Goal: Task Accomplishment & Management: Manage account settings

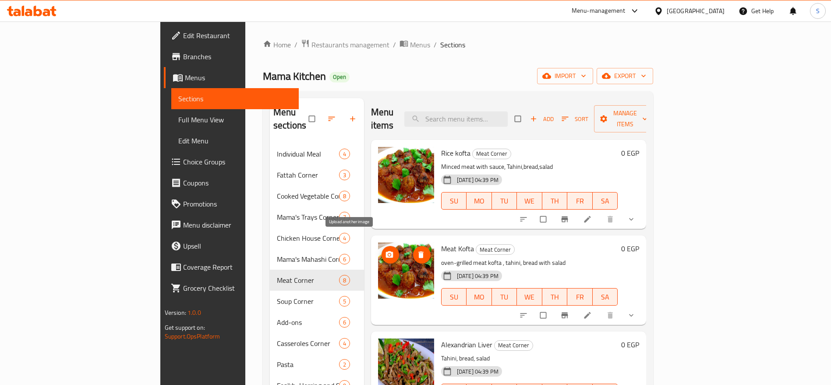
click at [385, 250] on icon "upload picture" at bounding box center [389, 254] width 9 height 9
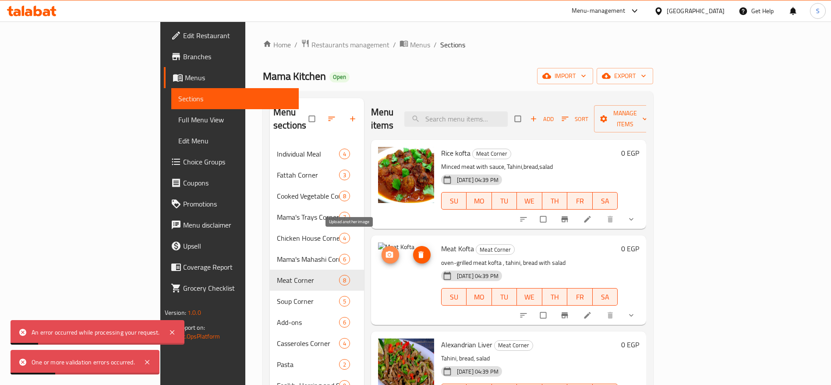
click at [388, 254] on circle "upload picture" at bounding box center [389, 255] width 2 height 2
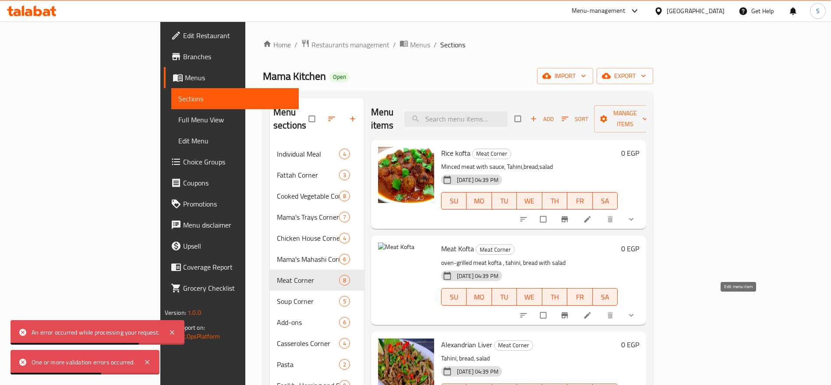
click at [591, 311] on icon at bounding box center [587, 314] width 7 height 7
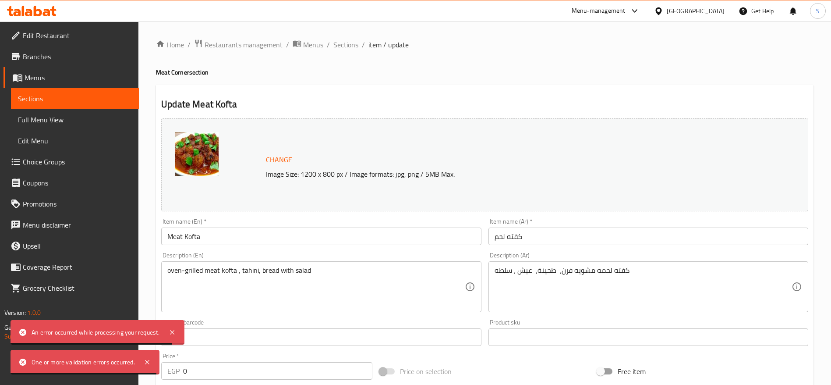
click at [275, 161] on span "Change" at bounding box center [279, 159] width 26 height 13
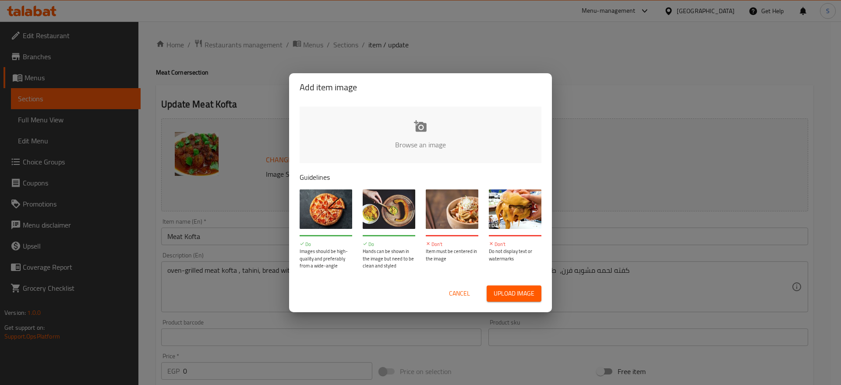
click at [463, 132] on input "file" at bounding box center [717, 147] width 834 height 82
type input "C:\fakepath\Screenshot [DATE] 16250422222222.png"
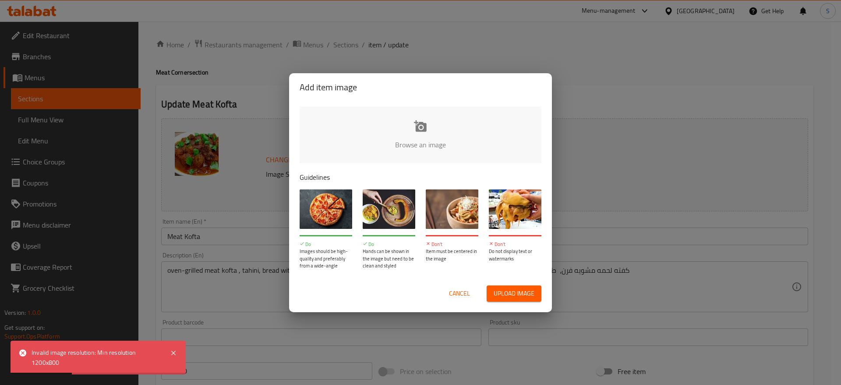
click at [465, 294] on span "Cancel" at bounding box center [459, 293] width 21 height 11
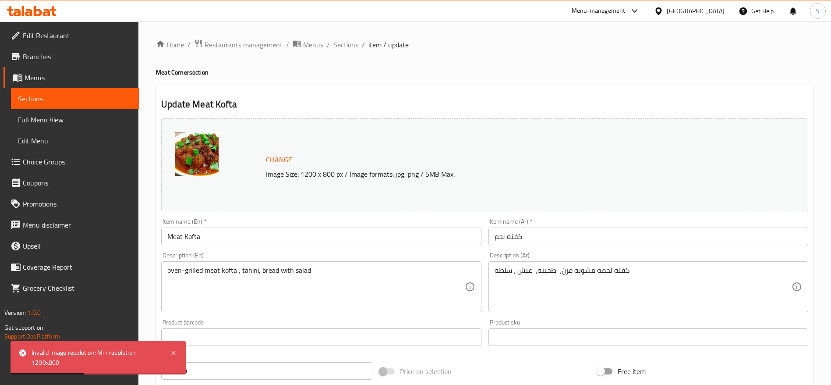
click at [466, 78] on div "Home / Restaurants management / Menus / Sections / item / update Meat Corner se…" at bounding box center [484, 349] width 657 height 620
click at [339, 48] on span "Sections" at bounding box center [345, 44] width 25 height 11
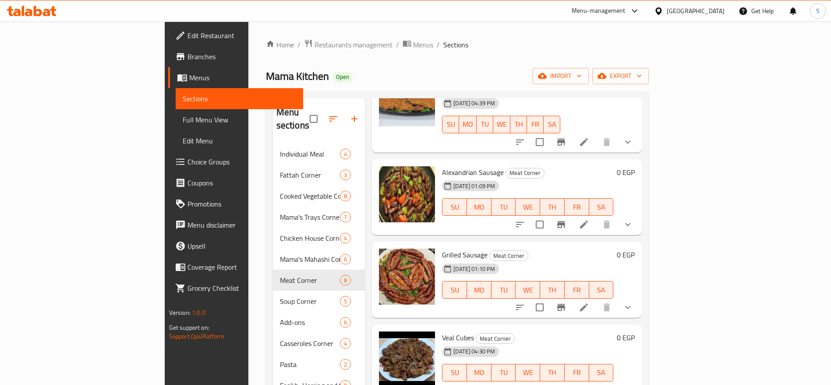
scroll to position [123, 0]
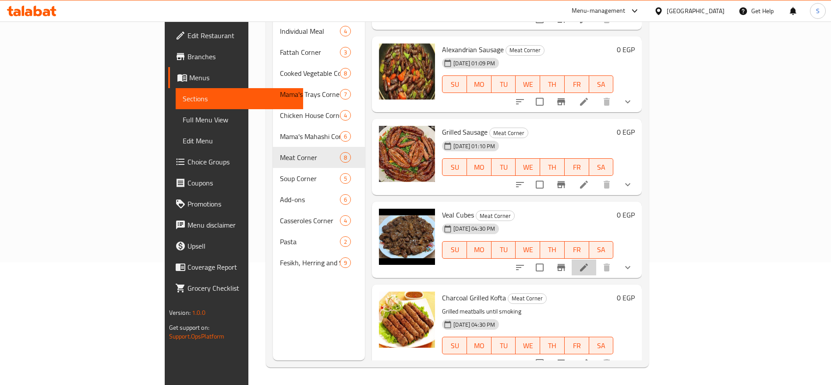
click at [596, 259] on li at bounding box center [584, 267] width 25 height 16
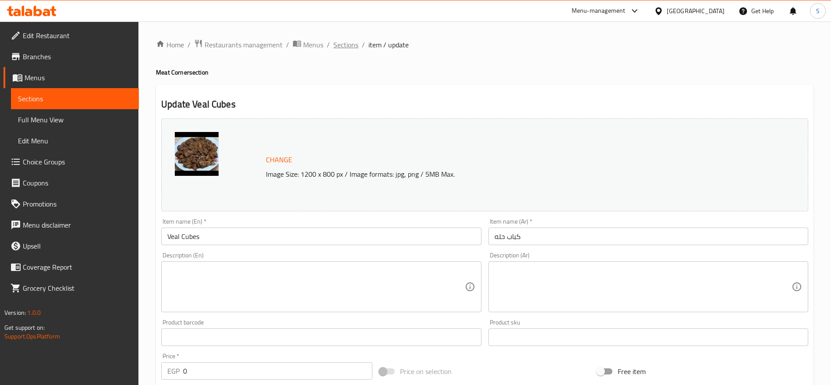
click at [345, 42] on span "Sections" at bounding box center [345, 44] width 25 height 11
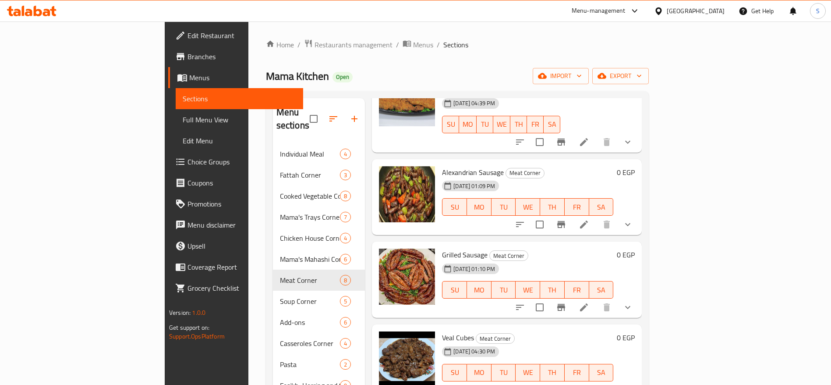
scroll to position [123, 0]
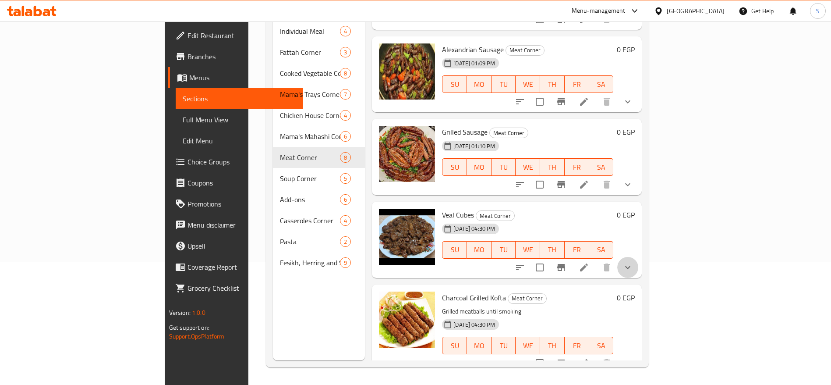
click at [638, 257] on button "show more" at bounding box center [627, 267] width 21 height 21
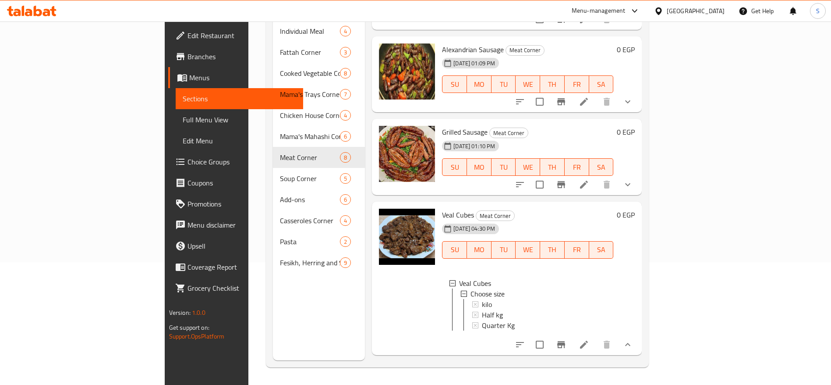
scroll to position [451, 0]
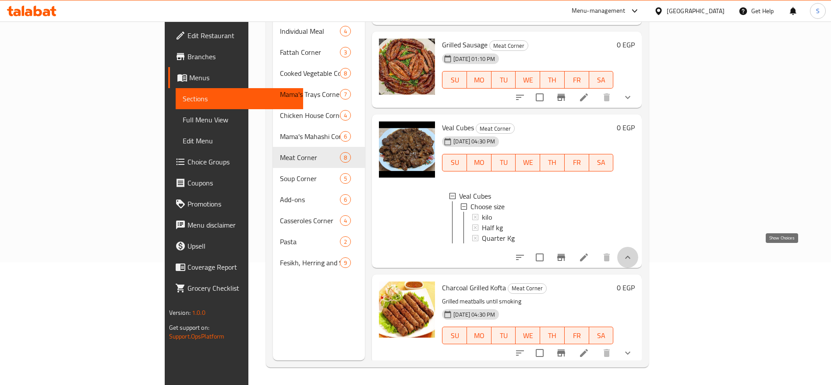
click at [633, 252] on icon "show more" at bounding box center [627, 257] width 11 height 11
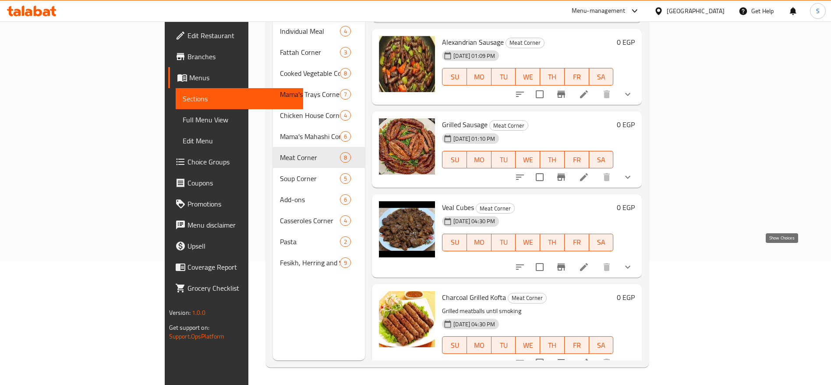
scroll to position [364, 0]
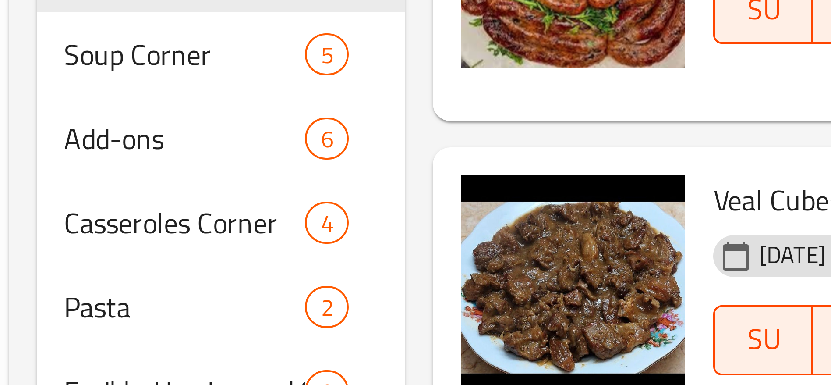
click at [438, 205] on div "Veal Cubes Meat Corner [DATE] 04:30 PM SU MO TU WE TH FR SA" at bounding box center [527, 239] width 178 height 69
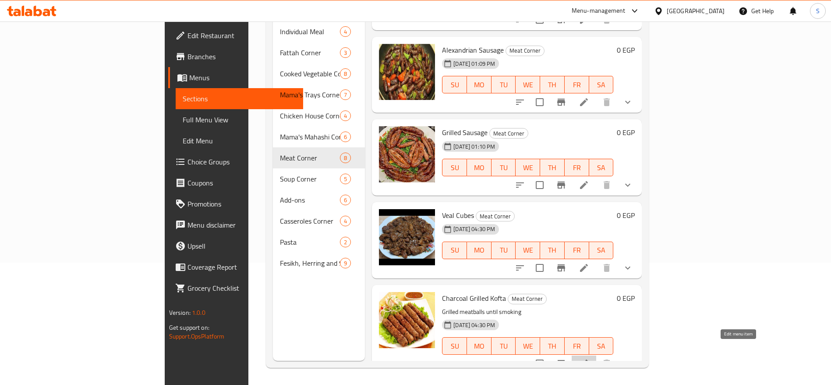
click at [589, 358] on icon at bounding box center [584, 363] width 11 height 11
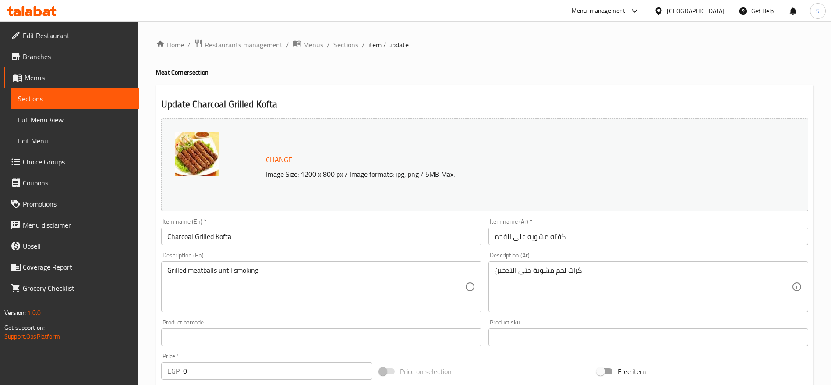
click at [349, 42] on span "Sections" at bounding box center [345, 44] width 25 height 11
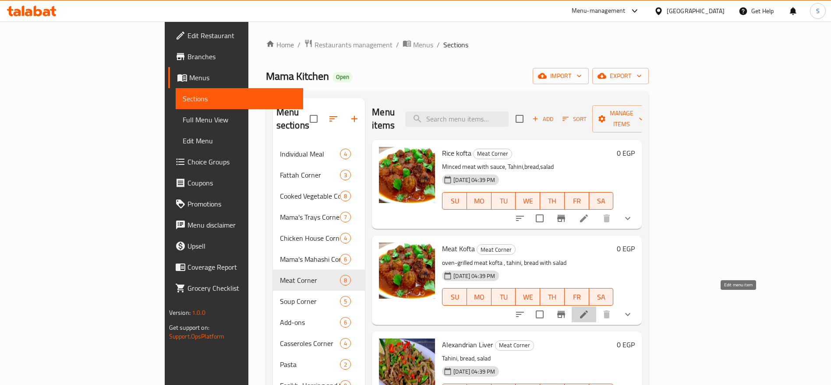
click at [589, 309] on icon at bounding box center [584, 314] width 11 height 11
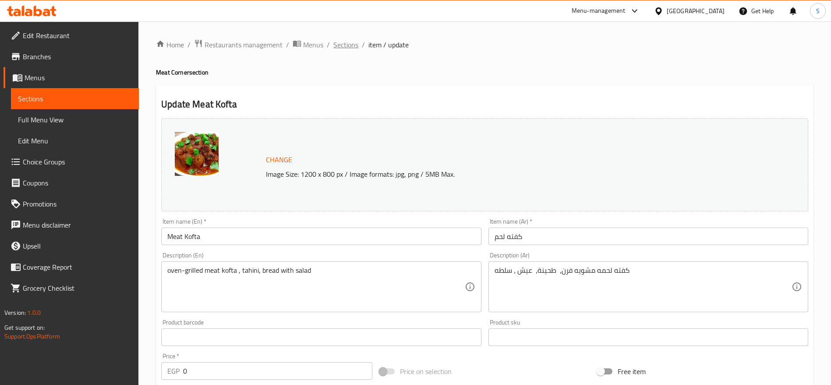
click at [346, 43] on span "Sections" at bounding box center [345, 44] width 25 height 11
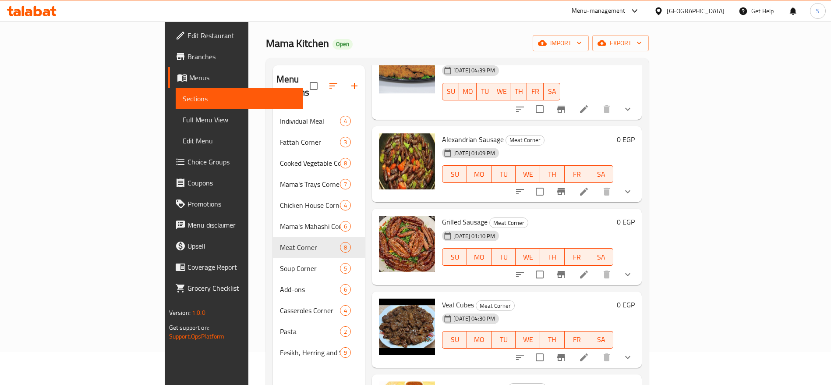
scroll to position [123, 0]
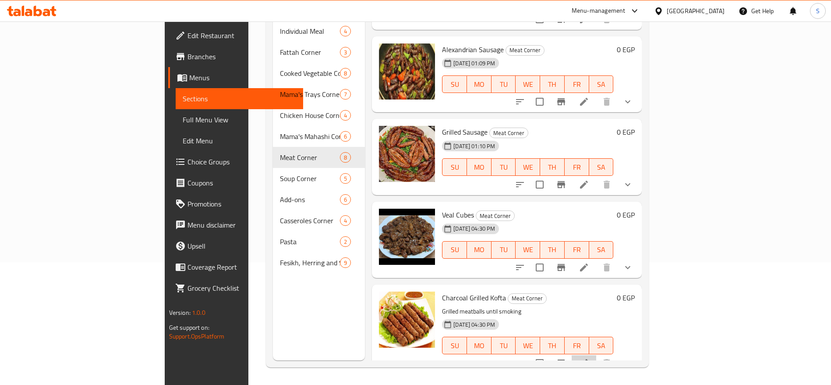
click at [596, 355] on li at bounding box center [584, 363] width 25 height 16
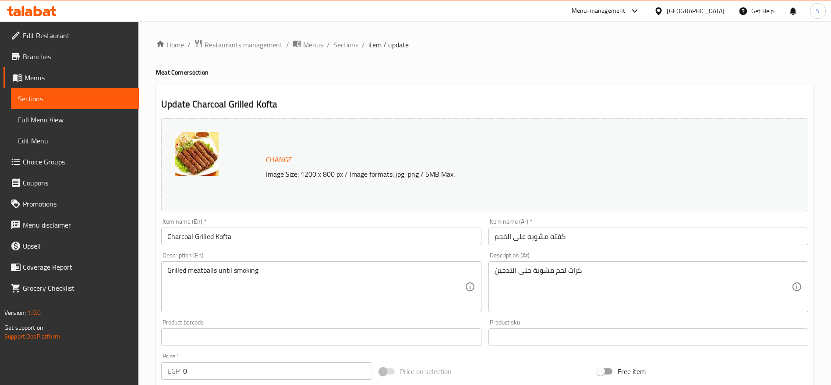
click at [348, 43] on span "Sections" at bounding box center [345, 44] width 25 height 11
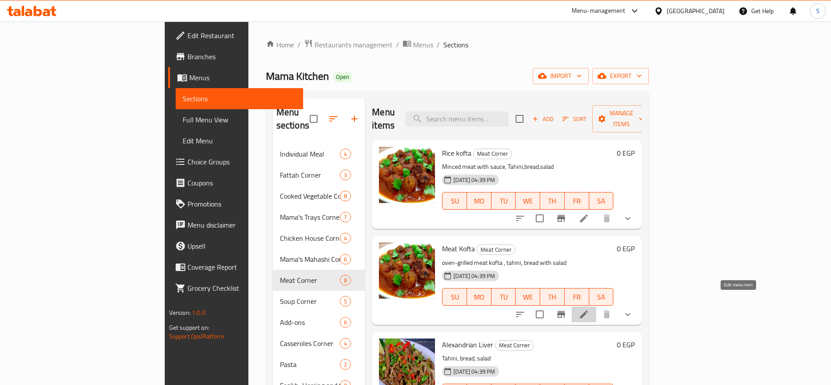
click at [588, 310] on icon at bounding box center [584, 314] width 8 height 8
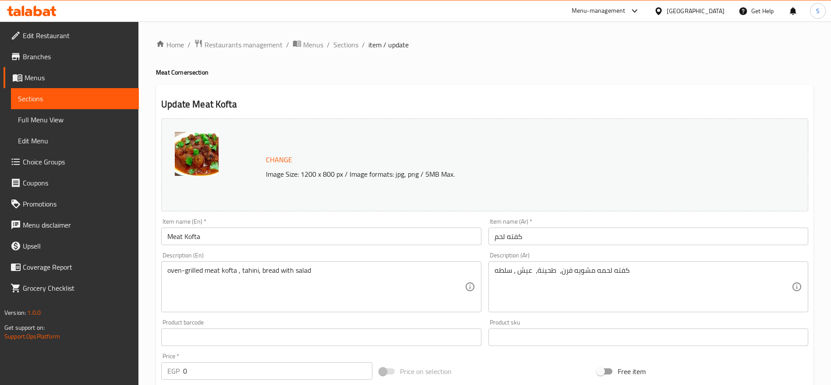
scroll to position [1, 0]
click at [345, 44] on span "Sections" at bounding box center [345, 44] width 25 height 11
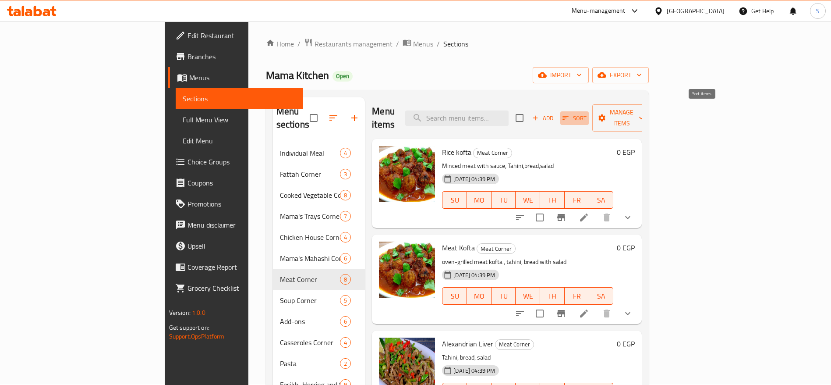
click at [586, 113] on span "Sort" at bounding box center [574, 118] width 24 height 10
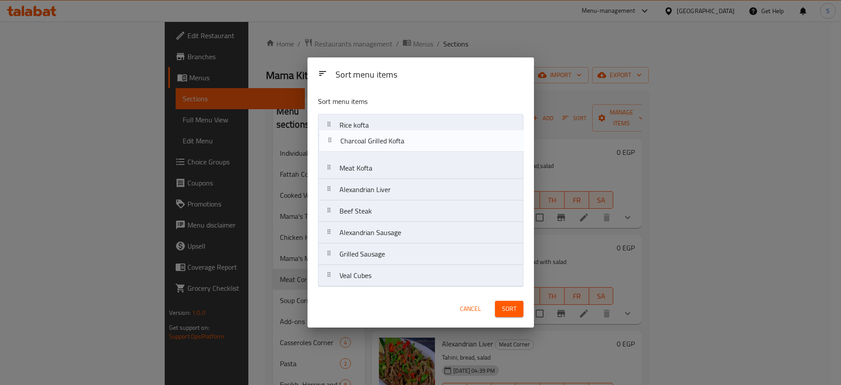
drag, startPoint x: 395, startPoint y: 276, endPoint x: 399, endPoint y: 133, distance: 143.3
click at [399, 133] on nav "Rice kofta Meat Kofta Alexandrian Liver Beef Steak Alexandrian Sausage Grilled …" at bounding box center [420, 200] width 205 height 173
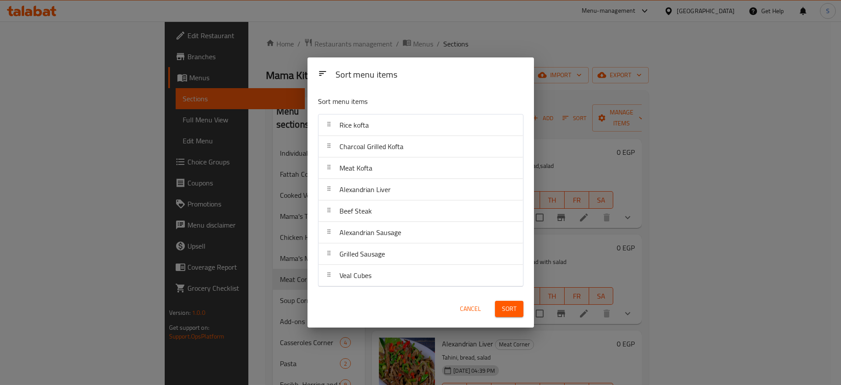
click at [518, 308] on button "Sort" at bounding box center [509, 308] width 28 height 16
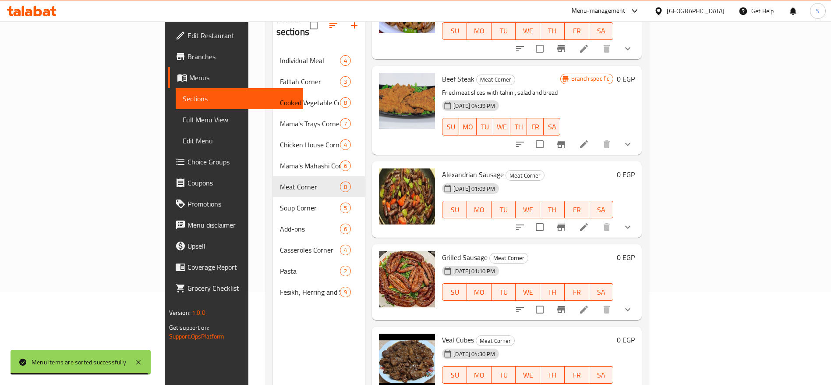
scroll to position [123, 0]
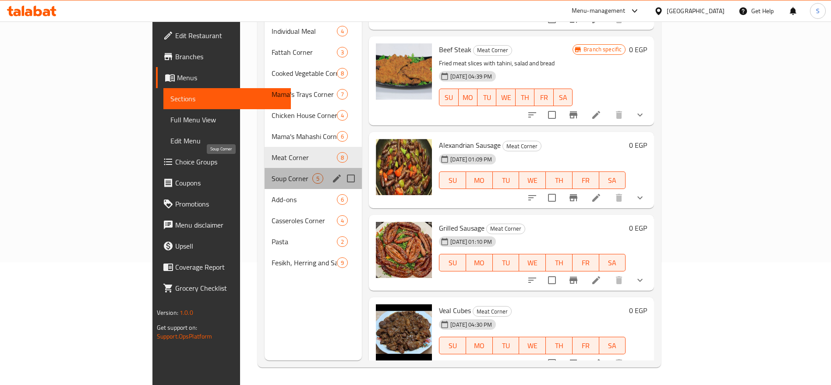
click at [272, 173] on span "Soup Corner" at bounding box center [292, 178] width 41 height 11
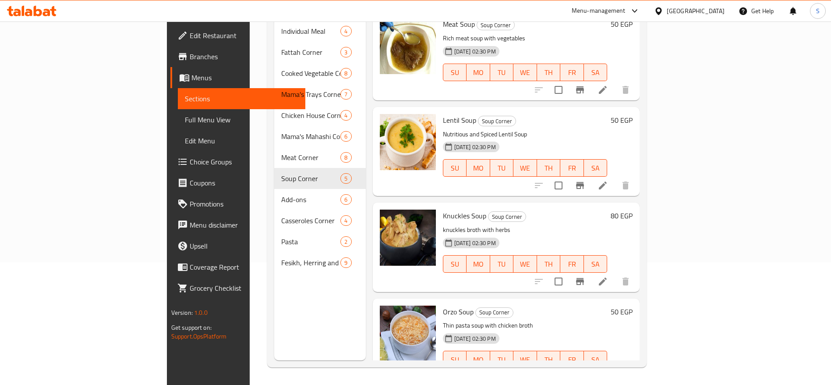
scroll to position [81, 0]
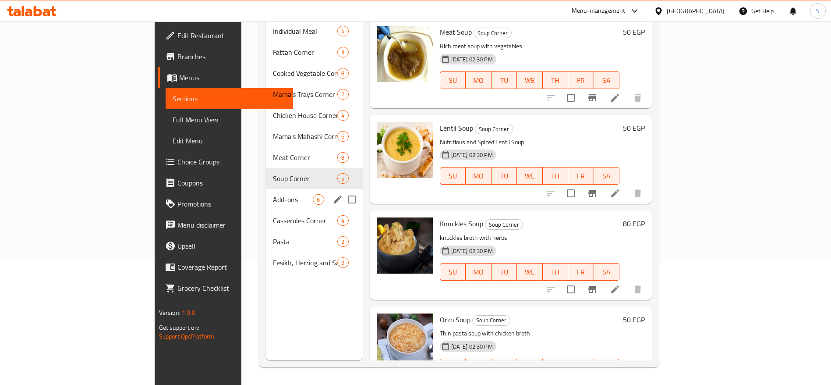
click at [266, 192] on div "Add-ons 6" at bounding box center [314, 199] width 96 height 21
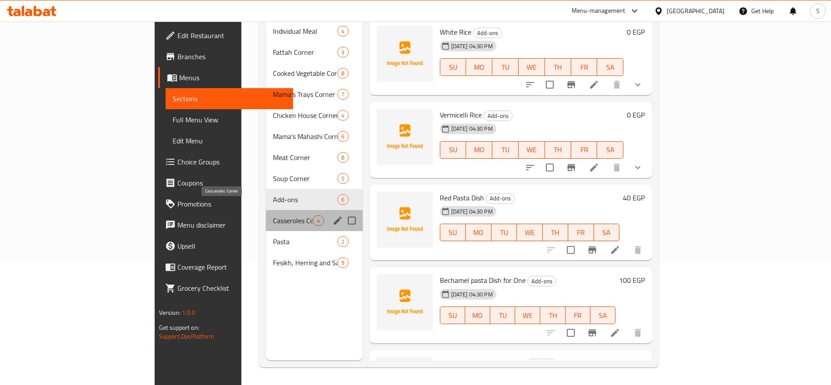
click at [273, 215] on span "Casseroles Corner" at bounding box center [293, 220] width 40 height 11
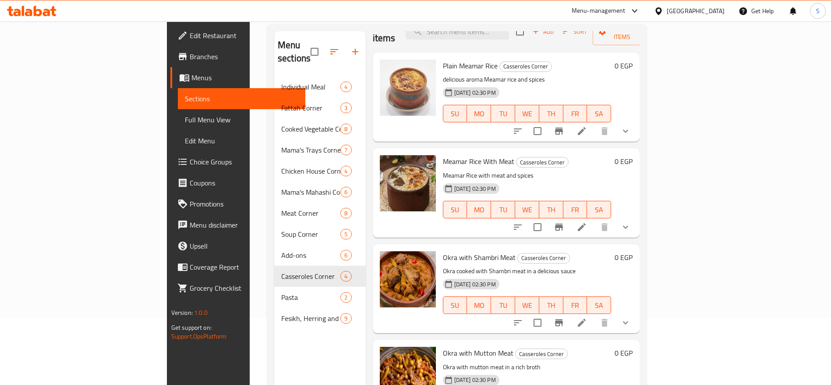
scroll to position [123, 0]
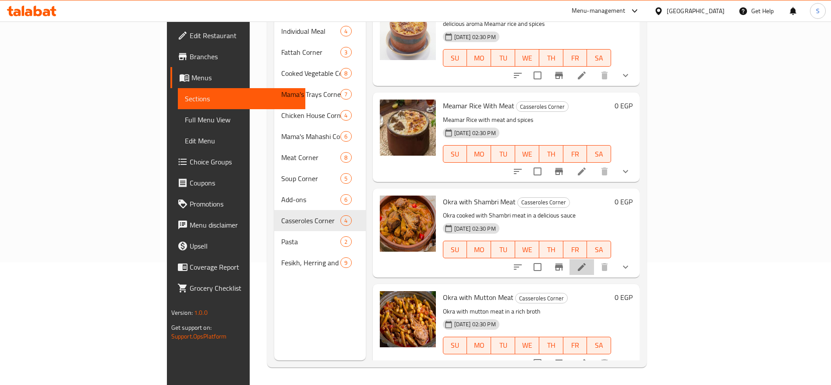
click at [594, 259] on li at bounding box center [581, 267] width 25 height 16
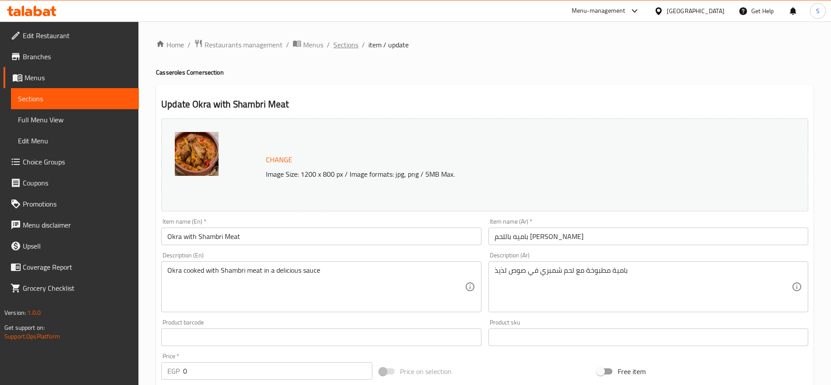
click at [345, 48] on span "Sections" at bounding box center [345, 44] width 25 height 11
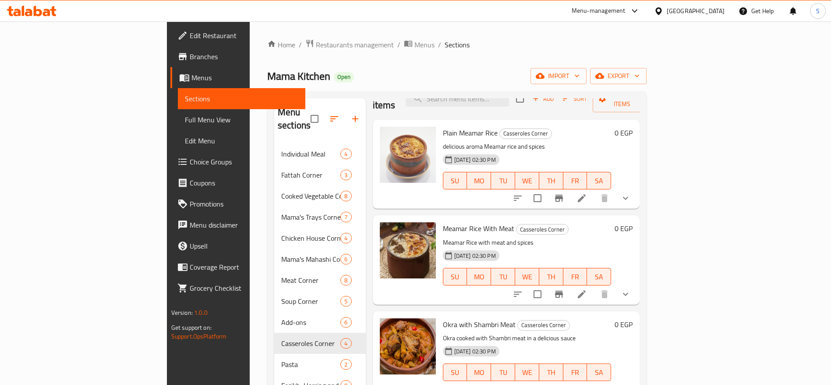
scroll to position [123, 0]
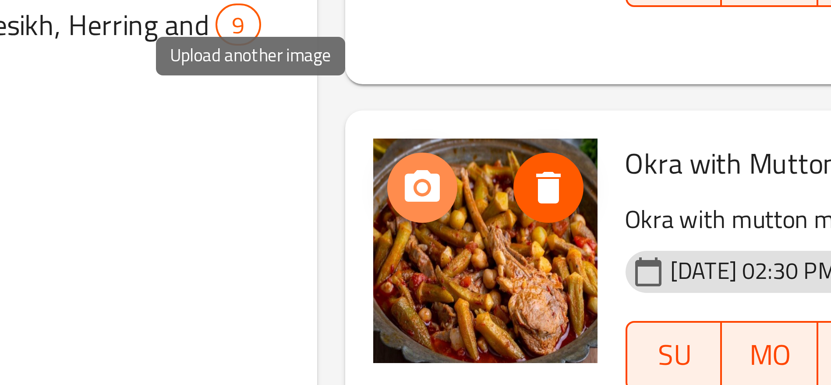
click at [387, 298] on icon "upload picture" at bounding box center [392, 303] width 11 height 11
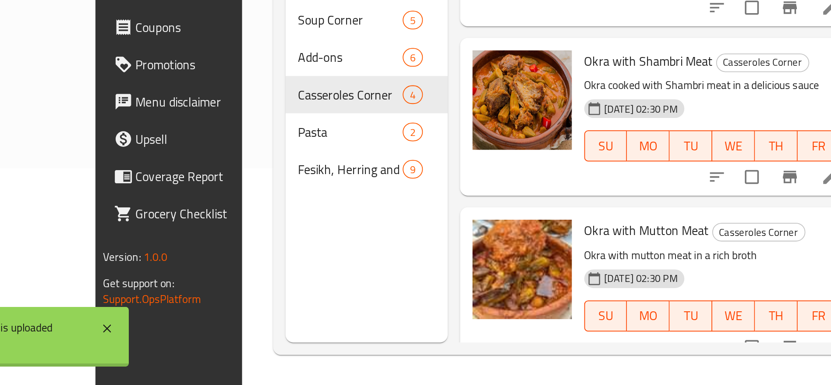
scroll to position [121, 0]
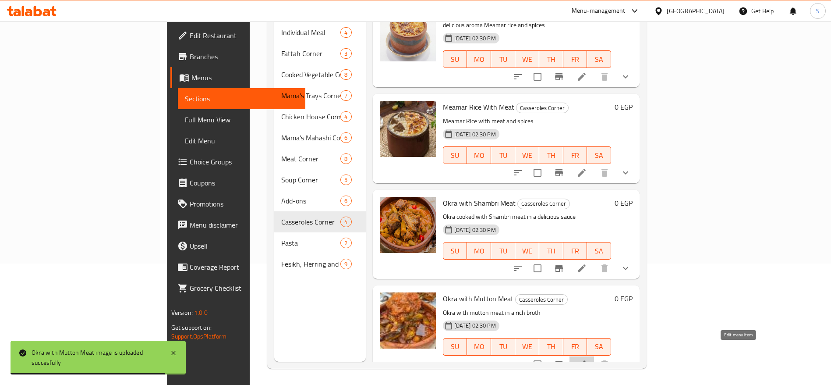
click at [587, 359] on icon at bounding box center [581, 364] width 11 height 11
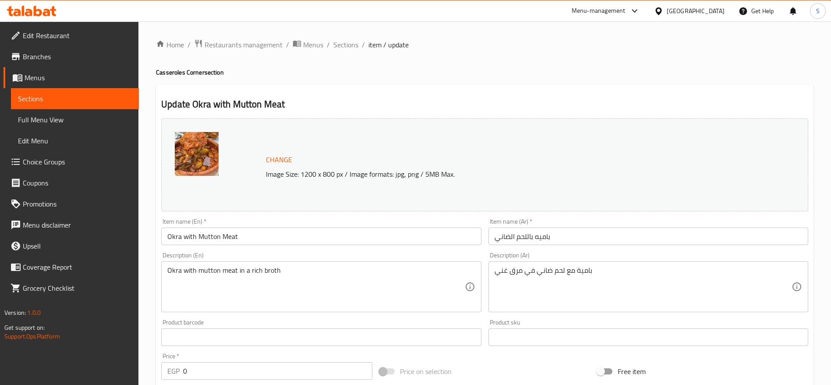
scroll to position [1, 0]
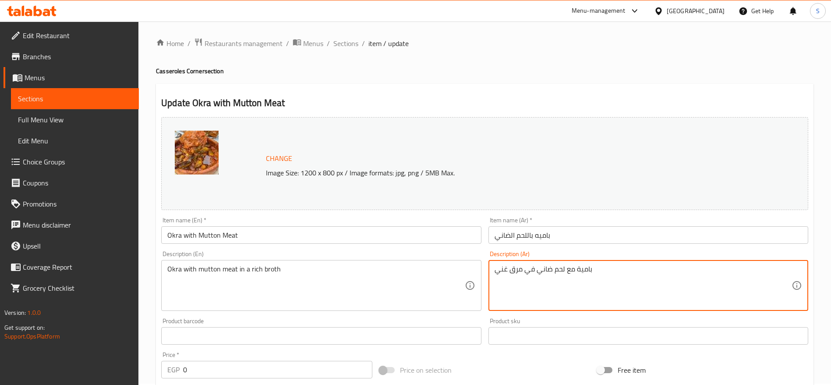
click at [597, 284] on textarea "بامية مع لحم ضاني في مرق غني" at bounding box center [642, 286] width 297 height 42
click at [607, 272] on textarea "بامية مع لحم ضاني في مرق غني" at bounding box center [642, 286] width 297 height 42
drag, startPoint x: 575, startPoint y: 270, endPoint x: 565, endPoint y: 274, distance: 10.7
click at [565, 274] on textarea "بامية مع لحم ضاني في مرق غني" at bounding box center [642, 286] width 297 height 42
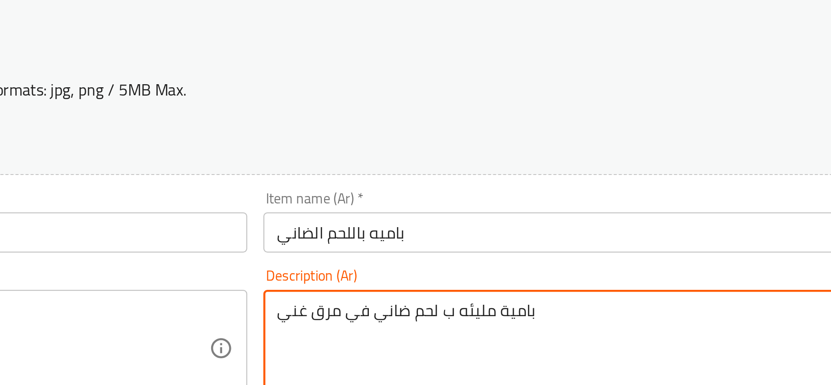
click at [613, 268] on textarea "بامية مليئه ب لحم ضاني في مرق غني" at bounding box center [642, 286] width 297 height 42
click at [614, 271] on textarea "بامية مليئه ب لحم ضاني في مرق غني" at bounding box center [642, 286] width 297 height 42
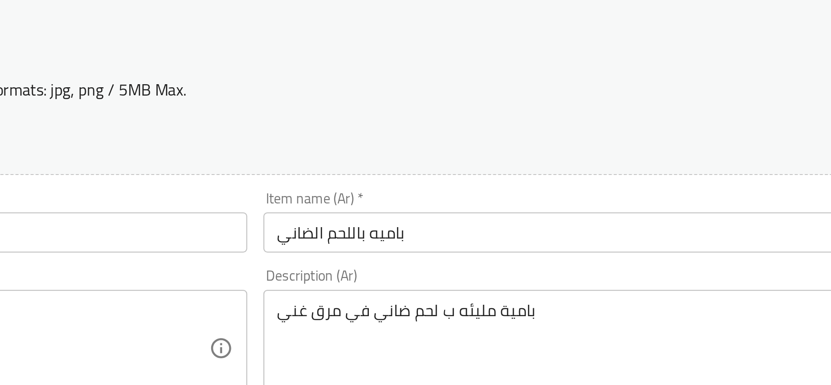
click at [494, 271] on div "بامية مليئه ب لحم ضاني في مرق غني Description (Ar)" at bounding box center [648, 285] width 320 height 51
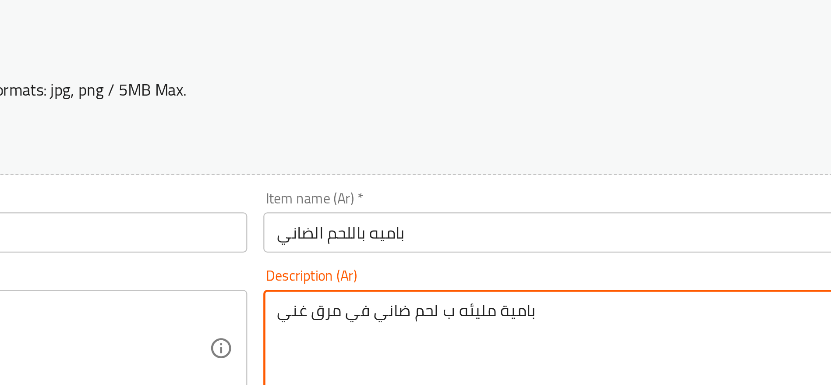
click at [494, 272] on textarea "بامية مليئه ب لحم ضاني في مرق غني" at bounding box center [642, 286] width 297 height 42
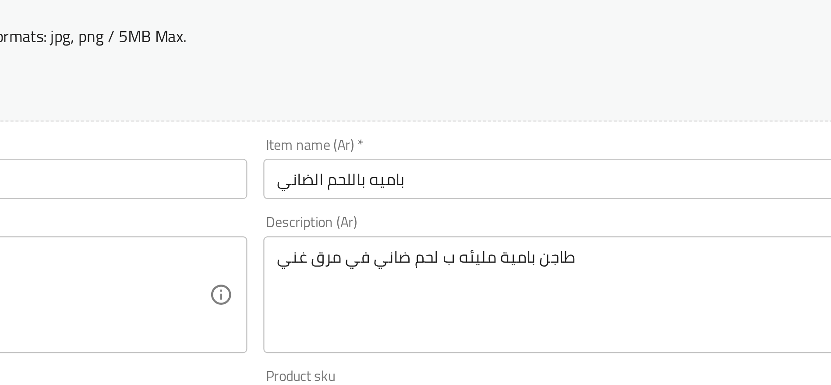
drag, startPoint x: 493, startPoint y: 268, endPoint x: 512, endPoint y: 270, distance: 18.9
click at [512, 270] on div "طاجن بامية مليئه ب لحم ضاني في مرق غني Description (Ar)" at bounding box center [648, 285] width 320 height 51
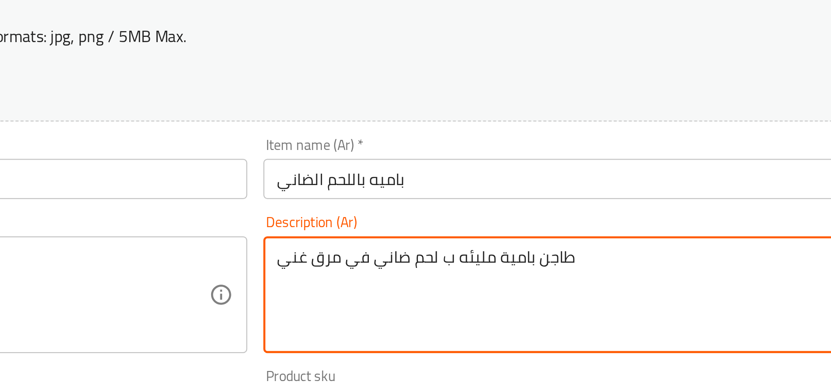
drag, startPoint x: 510, startPoint y: 269, endPoint x: 522, endPoint y: 271, distance: 12.4
click at [522, 271] on textarea "طاجن بامية مليئه ب لحم ضاني في مرق غني" at bounding box center [642, 286] width 297 height 42
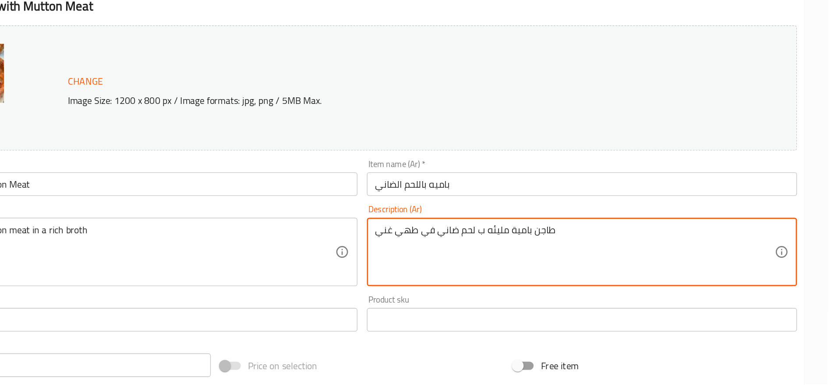
scroll to position [0, 0]
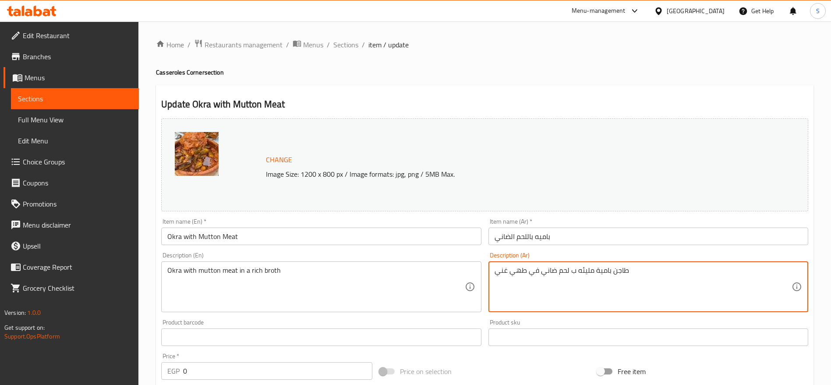
type textarea "طاجن بامية مليئه ب لحم ضاني في طهي غني"
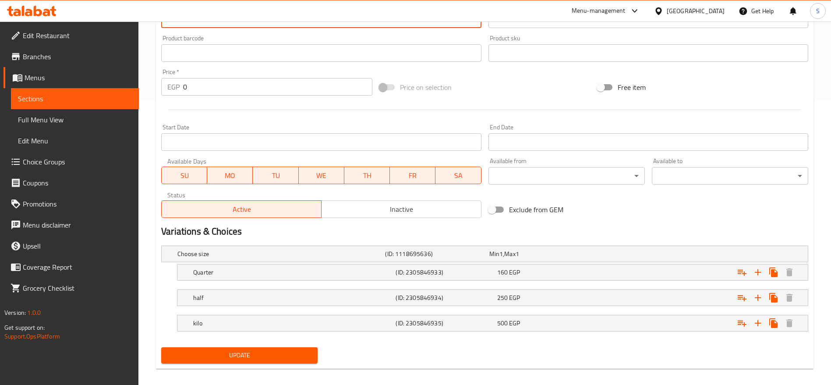
scroll to position [292, 0]
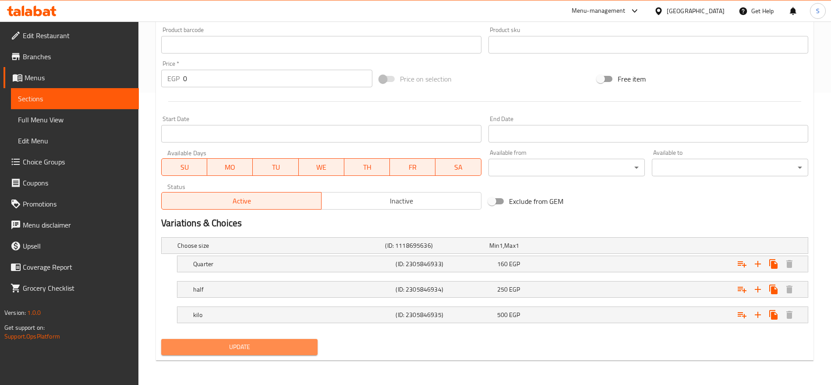
click at [255, 348] on span "Update" at bounding box center [239, 346] width 142 height 11
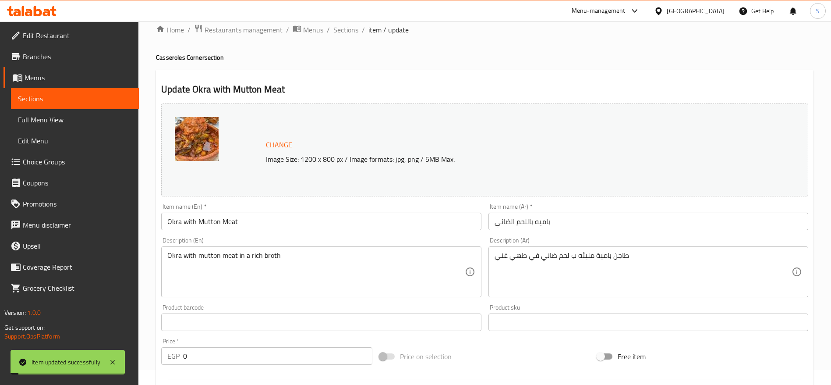
scroll to position [0, 0]
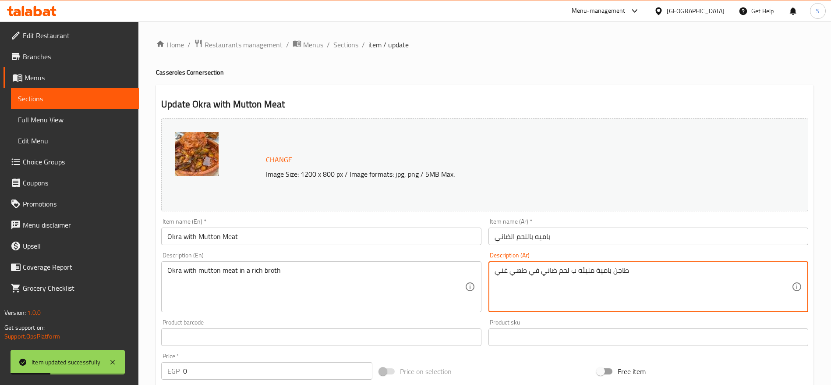
click at [533, 275] on textarea "طاجن بامية مليئه ب لحم ضاني في طهي غني" at bounding box center [642, 287] width 297 height 42
click at [348, 48] on span "Sections" at bounding box center [345, 44] width 25 height 11
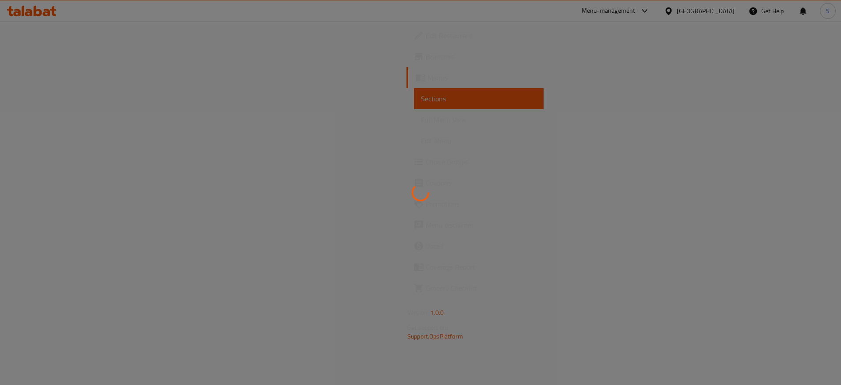
click at [526, 162] on div at bounding box center [420, 192] width 841 height 385
click at [507, 198] on div at bounding box center [420, 192] width 841 height 385
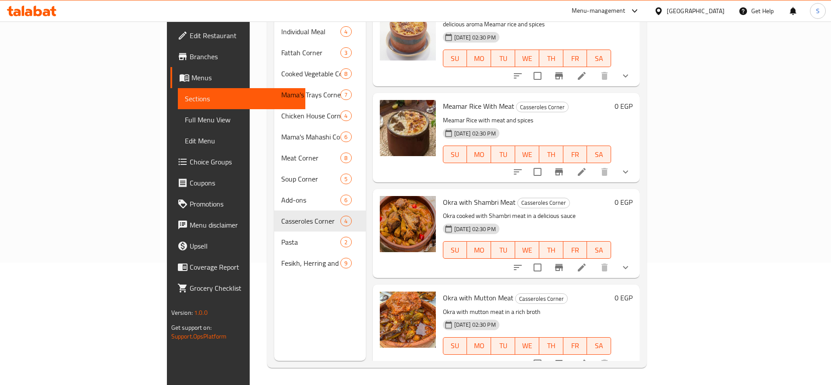
scroll to position [123, 0]
click at [587, 261] on icon at bounding box center [581, 266] width 11 height 11
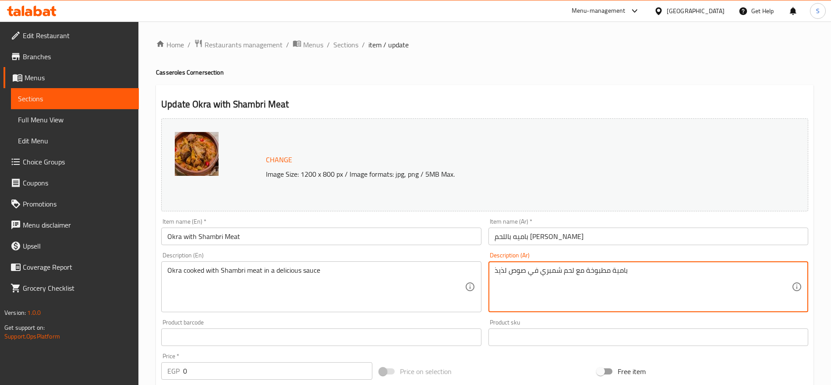
paste textarea "طاجن بامية مليئه ب لحم ضاني في طهي غني"
drag, startPoint x: 542, startPoint y: 279, endPoint x: 557, endPoint y: 280, distance: 14.5
click at [557, 280] on textarea "بامية مطبوخة مع لحم شمبري في صوص لذيذ طاجن بامية مليئه ب لحم ضاني في طهي غني" at bounding box center [642, 287] width 297 height 42
click at [547, 280] on textarea "بامية مطبوخة مع لحم شمبري في صوص لذيذ طاجن بامية مليئه ب لحم ضاني في طهي غني" at bounding box center [642, 287] width 297 height 42
drag, startPoint x: 540, startPoint y: 280, endPoint x: 552, endPoint y: 281, distance: 12.3
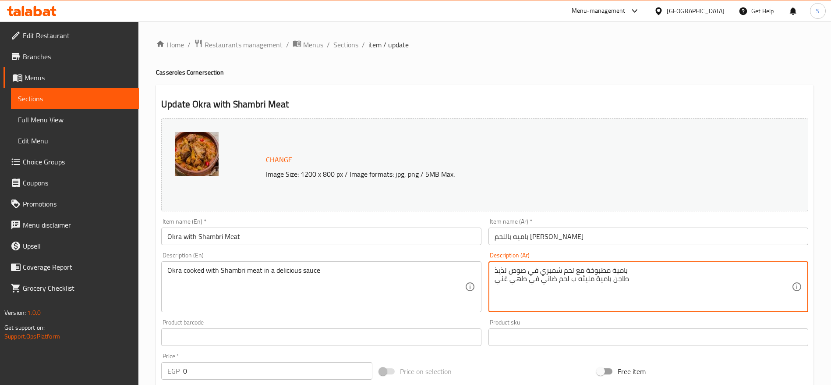
click at [552, 281] on textarea "بامية مطبوخة مع لحم شمبري في صوص لذيذ طاجن بامية مليئه ب لحم ضاني في طهي غني" at bounding box center [642, 287] width 297 height 42
click at [556, 280] on textarea "بامية مطبوخة مع لحم شمبري في صوص لذيذ طاجن بامية مليئه ب لحم ضاني في طهي غني" at bounding box center [642, 287] width 297 height 42
click at [546, 279] on textarea "بامية مطبوخة مع لحم شمبري في صوص لذيذ طاجن بامية مليئه ب لحم ضاني في طهي غني" at bounding box center [642, 287] width 297 height 42
click at [551, 270] on textarea "بامية مطبوخة مع لحم شمبري في صوص لذيذ طاجن بامية مليئه ب لحم في طهي غني" at bounding box center [642, 287] width 297 height 42
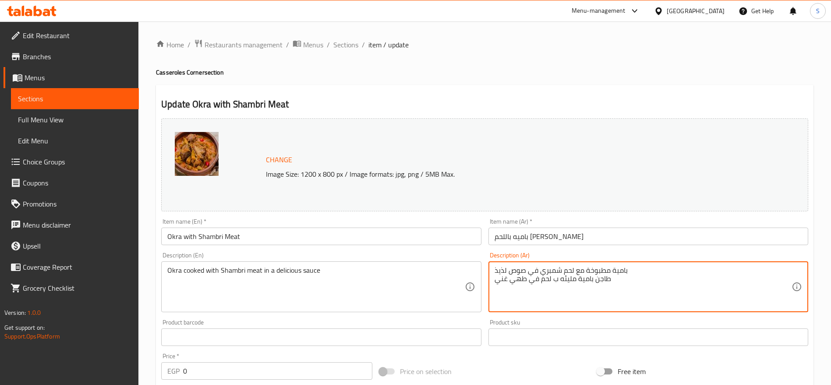
click at [551, 270] on textarea "بامية مطبوخة مع لحم شمبري في صوص لذيذ طاجن بامية مليئه ب لحم في طهي غني" at bounding box center [642, 287] width 297 height 42
click at [539, 280] on textarea "بامية مطبوخة مع لحم شمبري في صوص لذيذ طاجن بامية مليئه ب لحم في طهي غني" at bounding box center [642, 287] width 297 height 42
paste textarea "شمبري"
click at [546, 270] on textarea "بامية مطبوخة مع لحم شمبري في صوص لذيذ طاجن بامية مليئه ب لحم شمبري في طهي غني" at bounding box center [642, 287] width 297 height 42
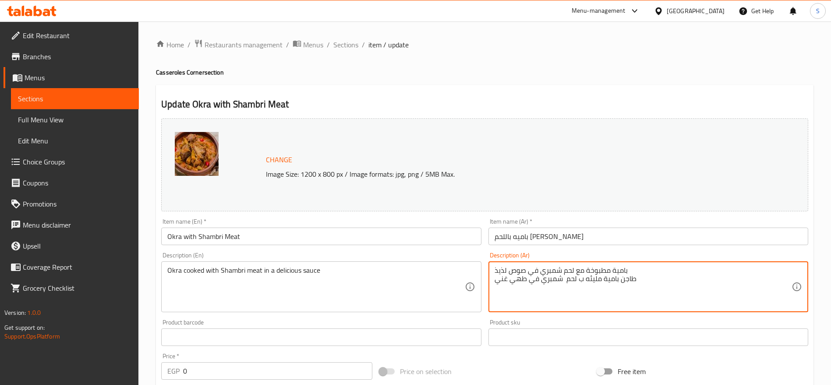
click at [546, 270] on textarea "بامية مطبوخة مع لحم شمبري في صوص لذيذ طاجن بامية مليئه ب لحم شمبري في طهي غني" at bounding box center [642, 287] width 297 height 42
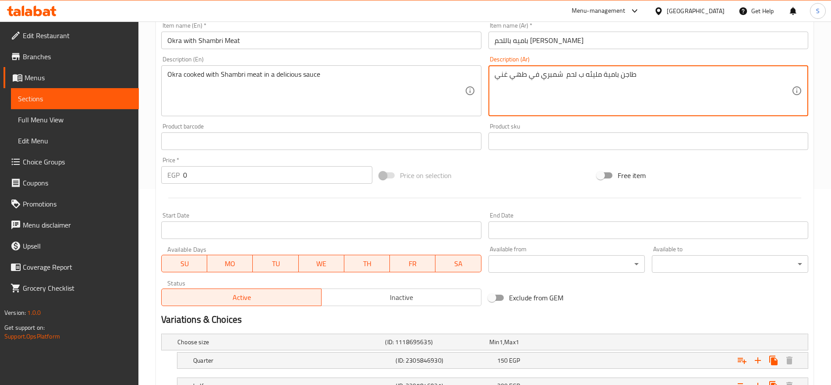
scroll to position [292, 0]
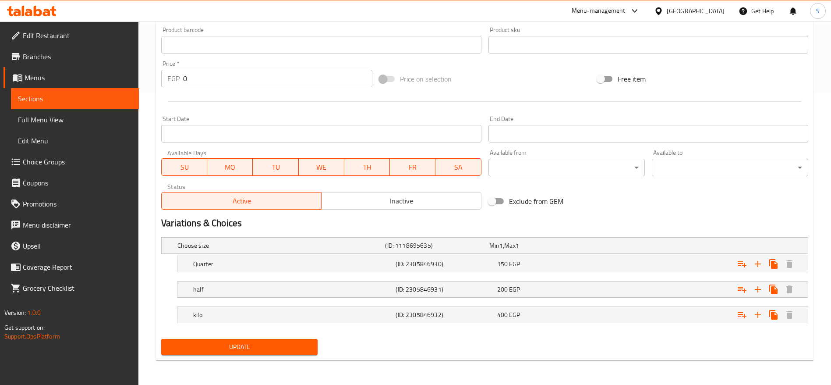
type textarea "طاجن بامية مليئه ب لحم شمبري في طهي غني"
click at [234, 345] on span "Update" at bounding box center [239, 346] width 142 height 11
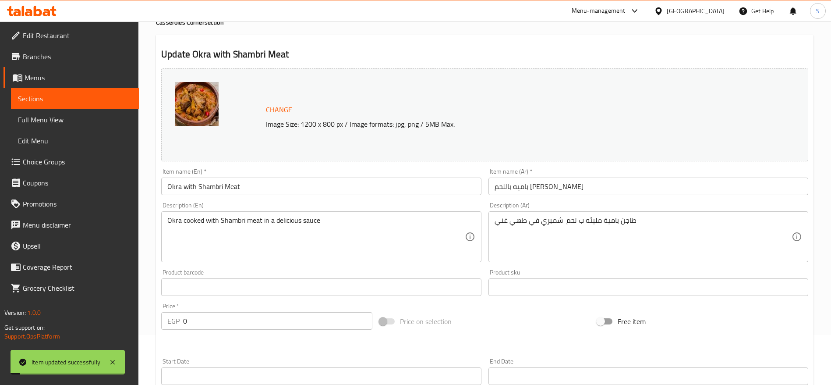
scroll to position [0, 0]
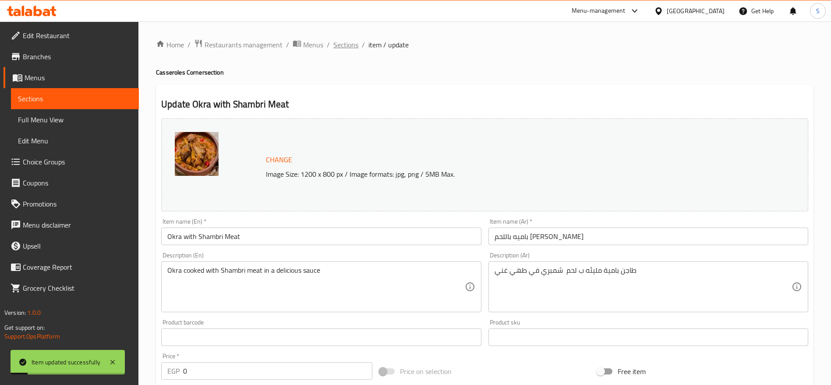
click at [350, 48] on span "Sections" at bounding box center [345, 44] width 25 height 11
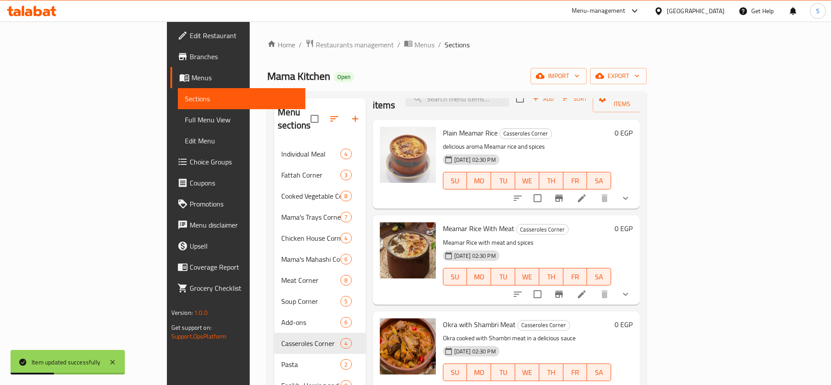
scroll to position [123, 0]
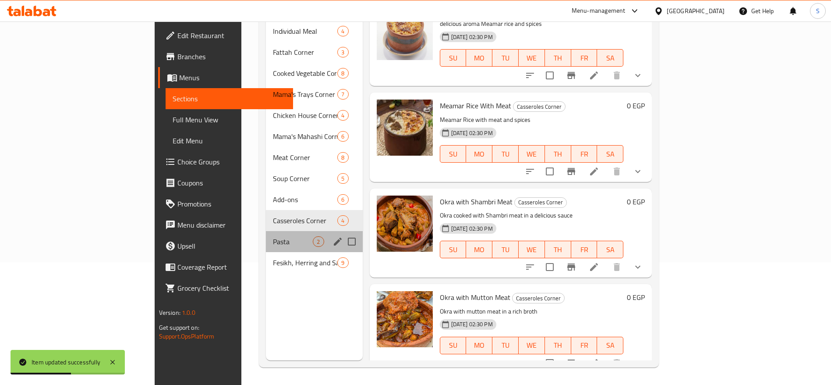
click at [292, 233] on div "Pasta 2" at bounding box center [314, 241] width 96 height 21
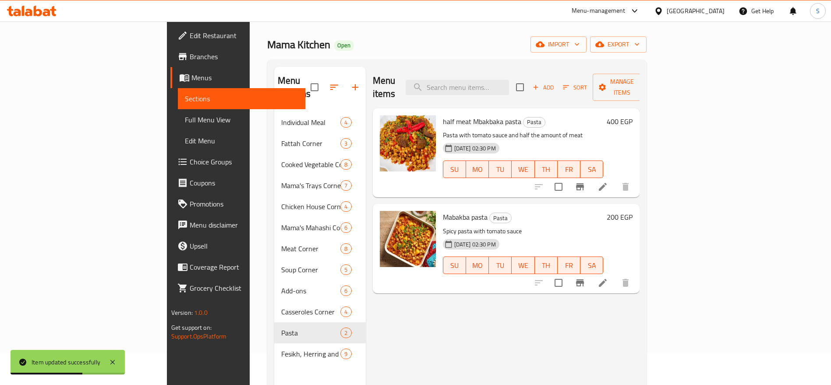
scroll to position [31, 0]
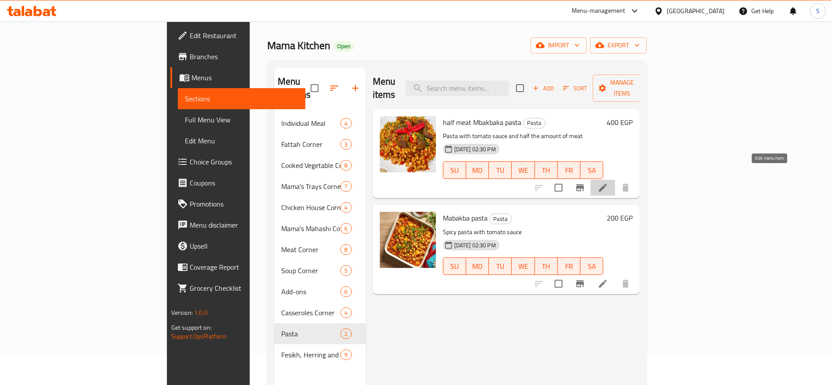
click at [608, 182] on icon at bounding box center [602, 187] width 11 height 11
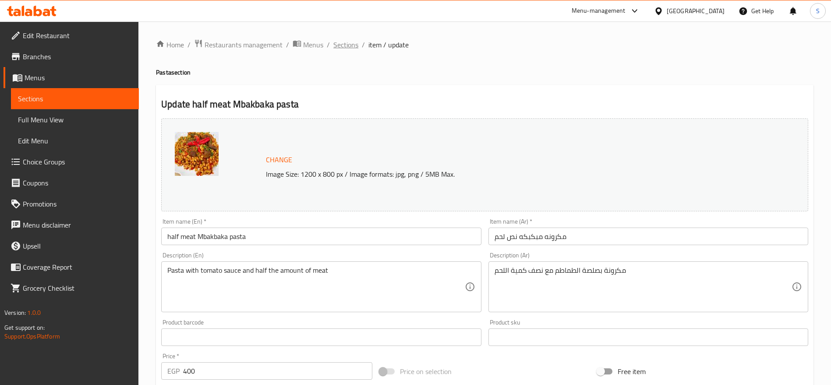
click at [342, 46] on span "Sections" at bounding box center [345, 44] width 25 height 11
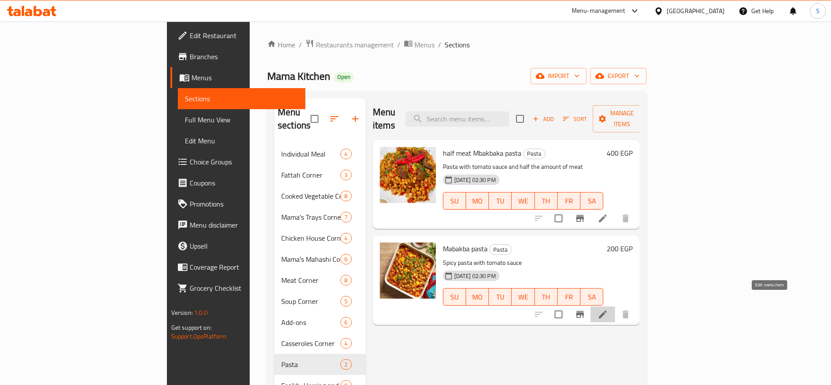
click at [608, 309] on icon at bounding box center [602, 314] width 11 height 11
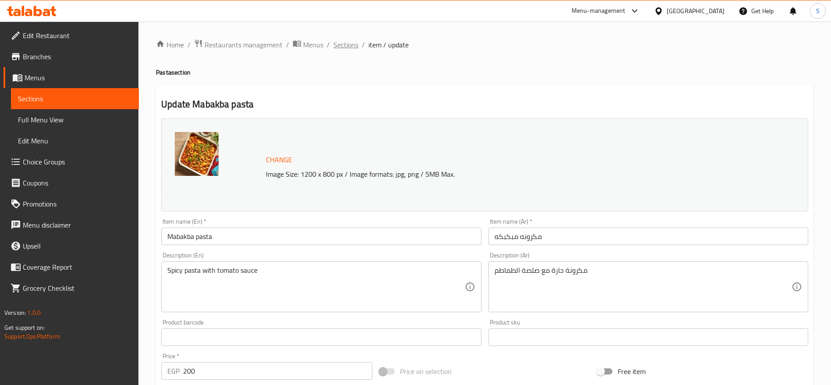
click at [343, 50] on span "Sections" at bounding box center [345, 44] width 25 height 11
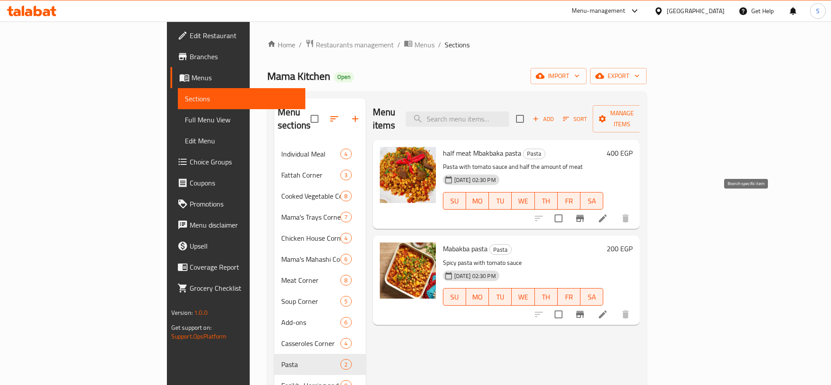
click at [584, 215] on icon "Branch-specific-item" at bounding box center [580, 218] width 8 height 7
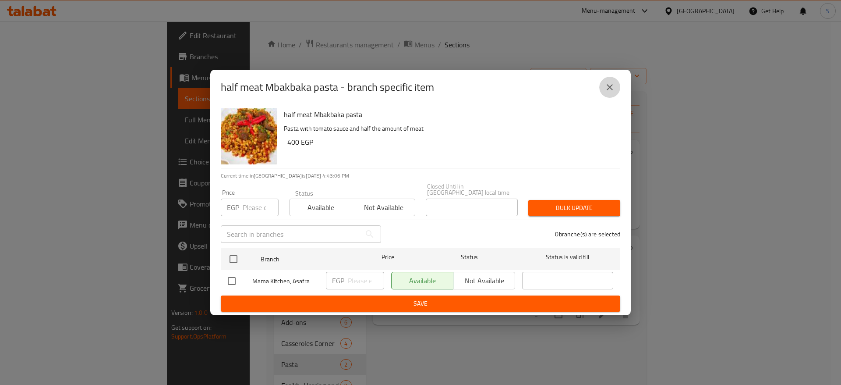
click at [615, 83] on button "close" at bounding box center [609, 87] width 21 height 21
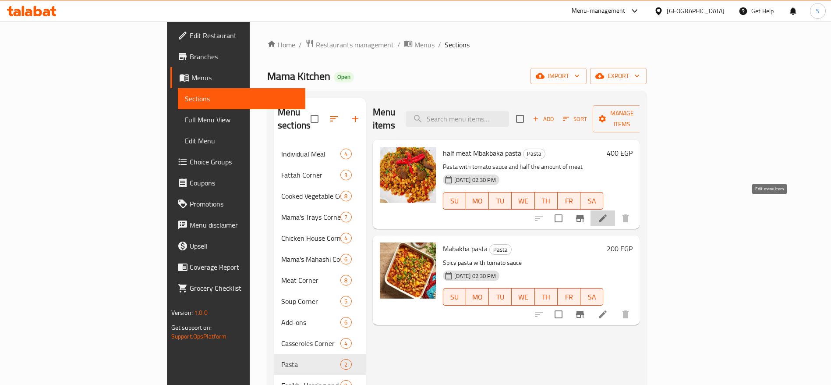
click at [608, 213] on icon at bounding box center [602, 218] width 11 height 11
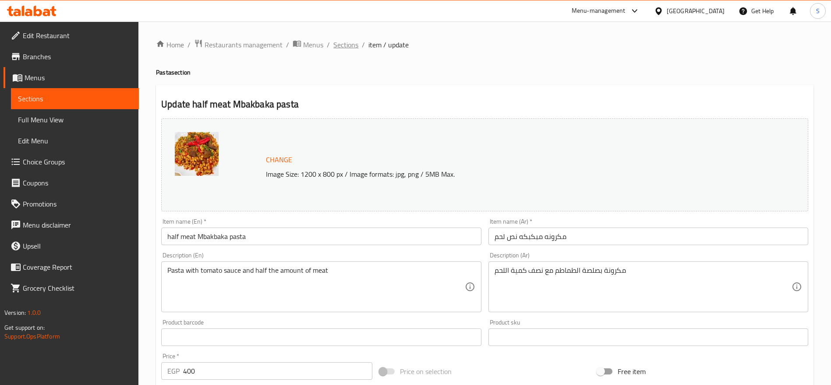
click at [349, 43] on span "Sections" at bounding box center [345, 44] width 25 height 11
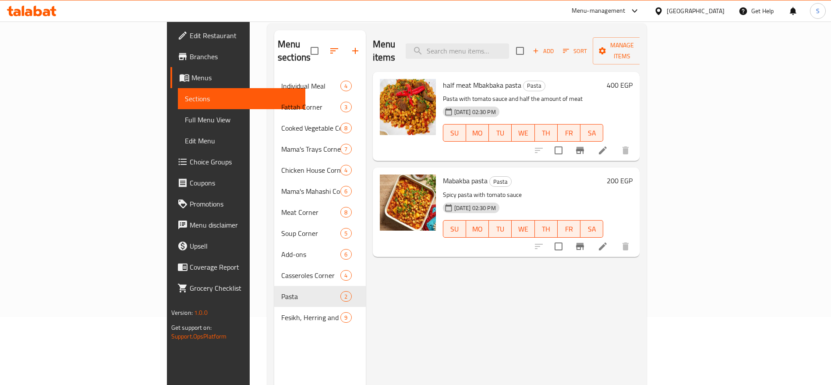
scroll to position [68, 0]
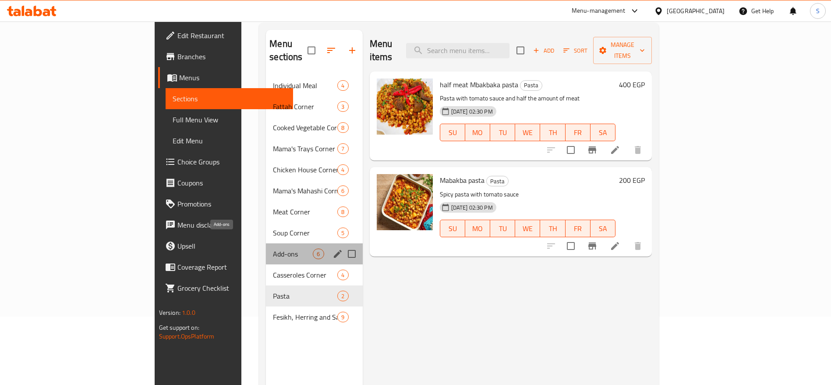
click at [273, 248] on span "Add-ons" at bounding box center [293, 253] width 40 height 11
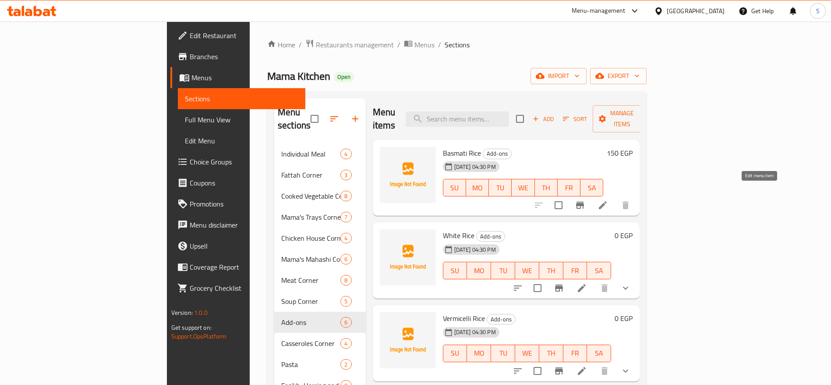
click at [608, 200] on icon at bounding box center [602, 205] width 11 height 11
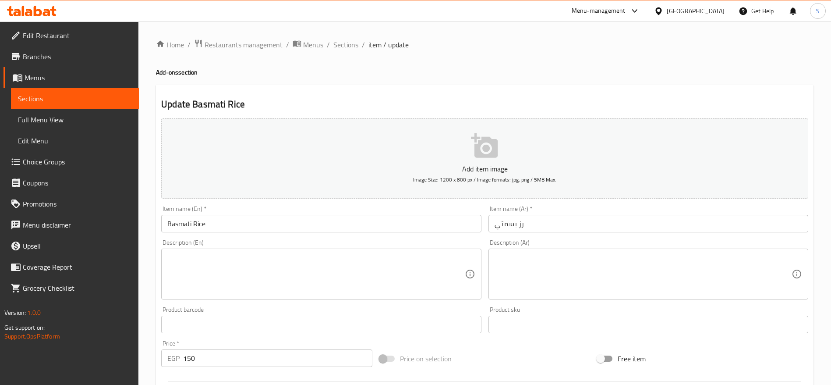
click at [569, 84] on div "Home / Restaurants management / Menus / Sections / item / update Add-ons sectio…" at bounding box center [484, 320] width 657 height 562
click at [350, 58] on div "Home / Restaurants management / Menus / Sections / item / update Add-ons sectio…" at bounding box center [484, 320] width 657 height 562
click at [378, 72] on h4 "Add-ons section" at bounding box center [484, 72] width 657 height 9
click at [350, 46] on span "Sections" at bounding box center [345, 44] width 25 height 11
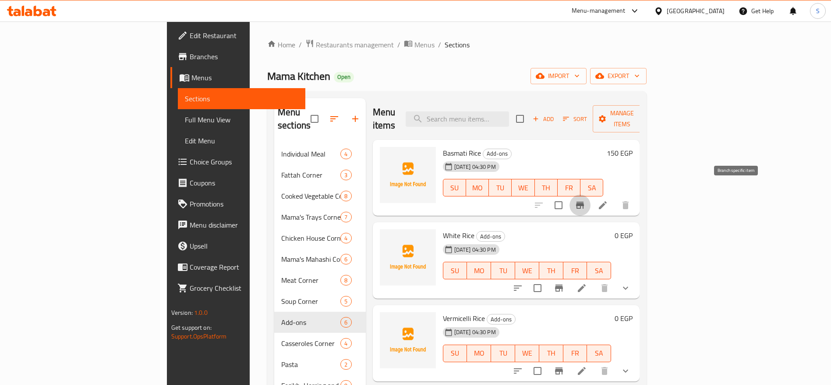
click at [584, 201] on icon "Branch-specific-item" at bounding box center [580, 204] width 8 height 7
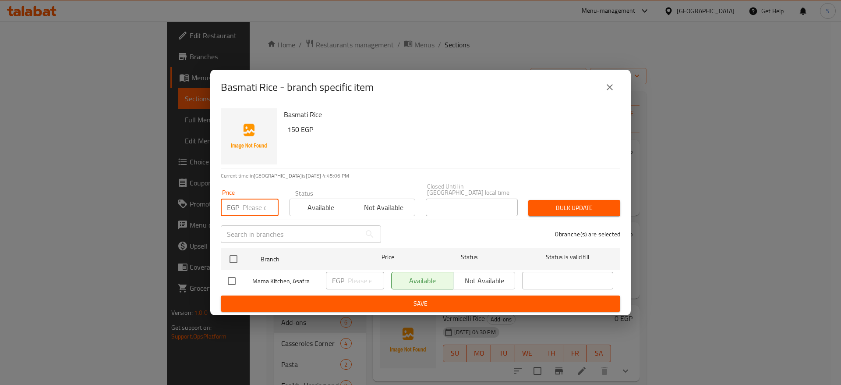
click at [248, 200] on input "number" at bounding box center [261, 207] width 36 height 18
type input "40"
click at [235, 258] on input "checkbox" at bounding box center [233, 259] width 18 height 18
checkbox input "true"
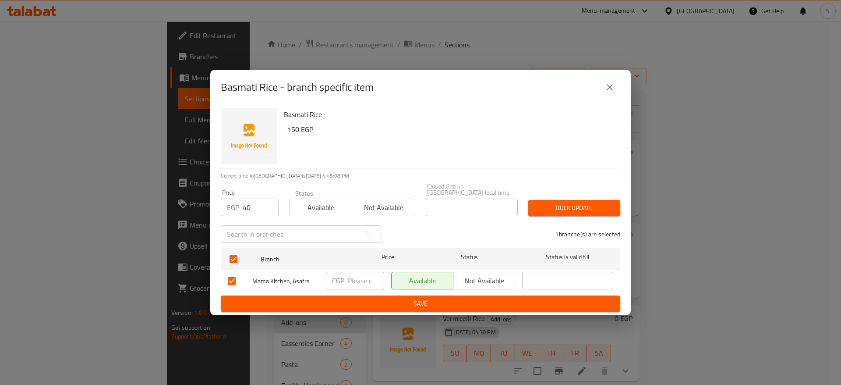
click at [605, 204] on span "Bulk update" at bounding box center [574, 207] width 78 height 11
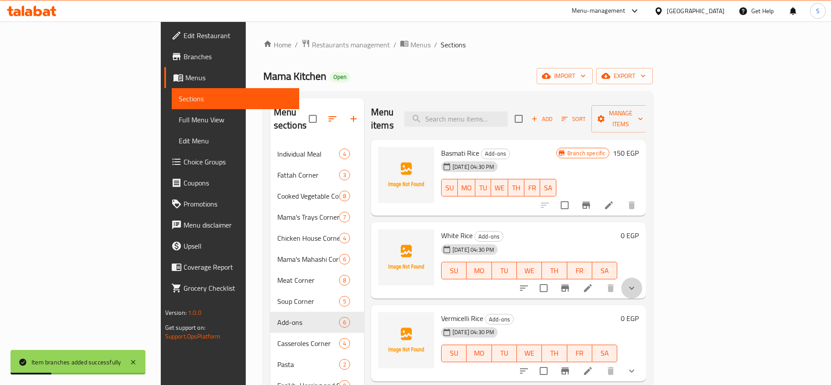
click at [642, 277] on button "show more" at bounding box center [631, 287] width 21 height 21
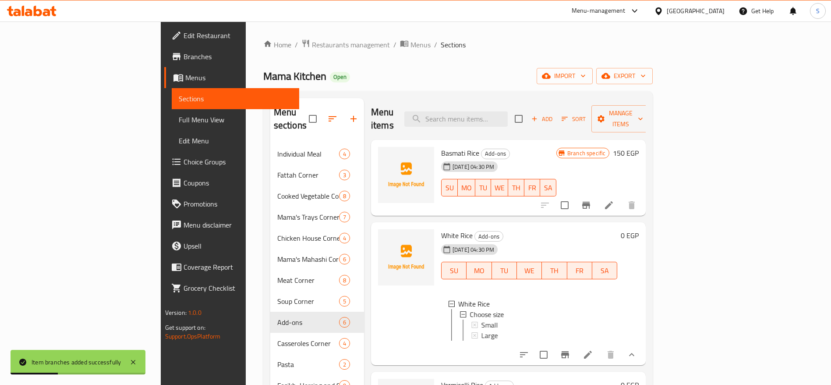
scroll to position [66, 0]
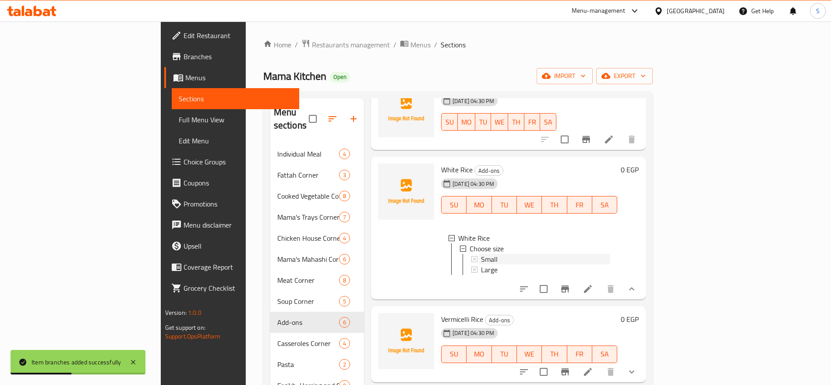
click at [547, 254] on div "Small" at bounding box center [545, 259] width 129 height 11
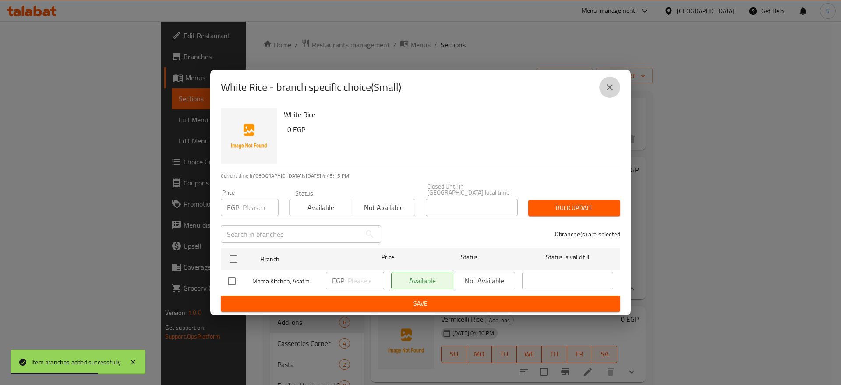
click at [611, 98] on button "close" at bounding box center [609, 87] width 21 height 21
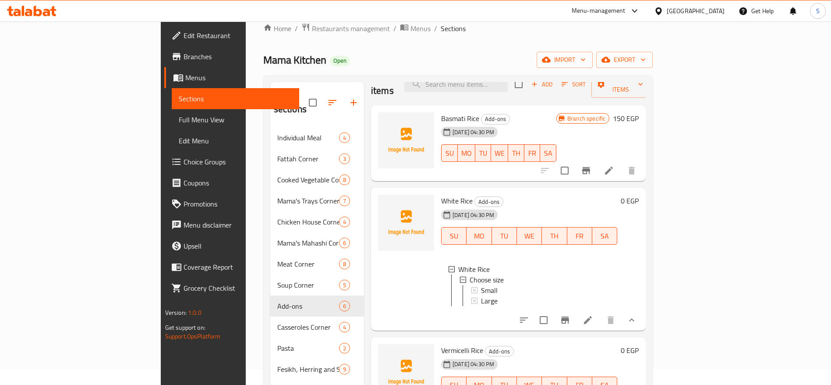
scroll to position [19, 0]
click at [610, 284] on div "Small" at bounding box center [545, 289] width 129 height 11
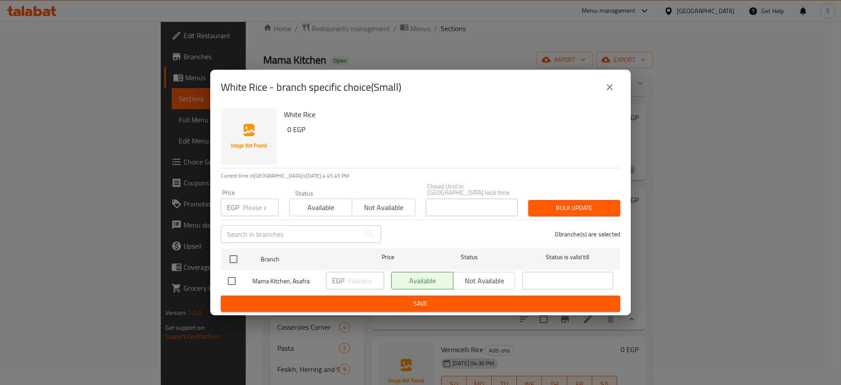
click at [598, 86] on div "White Rice - branch specific choice(Small)" at bounding box center [420, 87] width 399 height 21
click at [613, 90] on icon "close" at bounding box center [609, 87] width 11 height 11
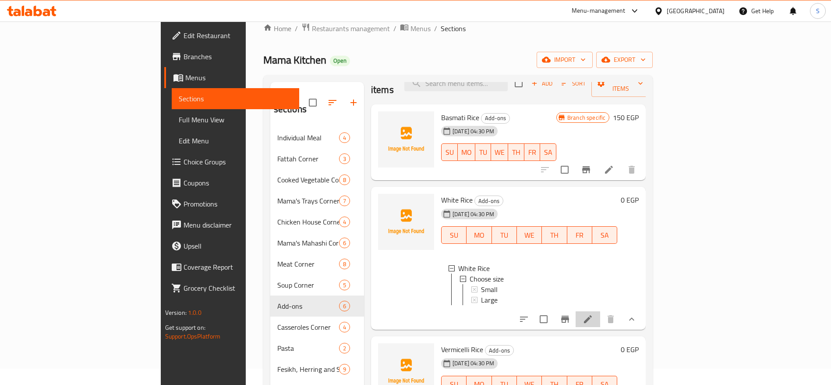
click at [600, 314] on li at bounding box center [588, 319] width 25 height 16
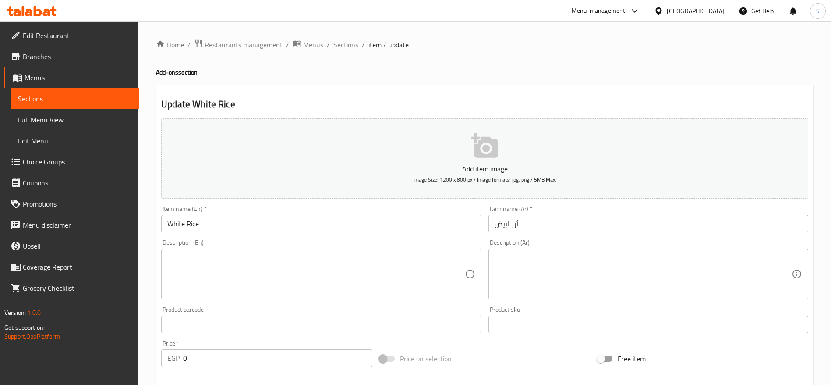
click at [350, 44] on span "Sections" at bounding box center [345, 44] width 25 height 11
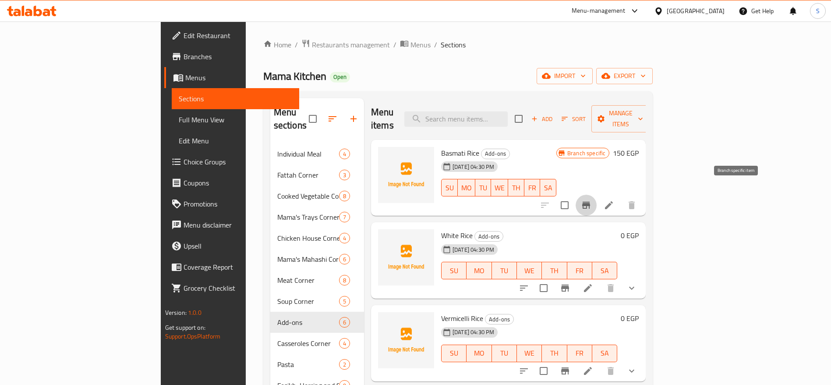
click at [590, 201] on icon "Branch-specific-item" at bounding box center [586, 204] width 8 height 7
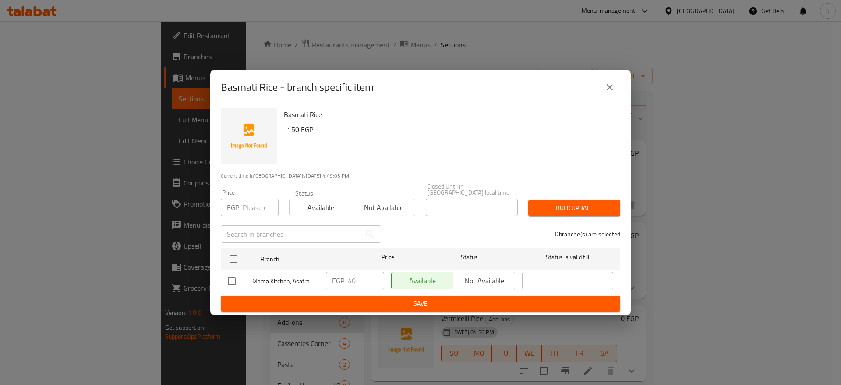
click at [606, 86] on button "close" at bounding box center [609, 87] width 21 height 21
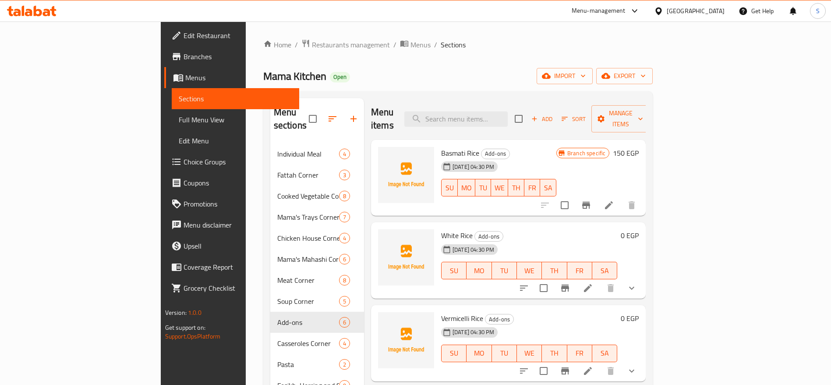
click at [642, 277] on button "show more" at bounding box center [631, 287] width 21 height 21
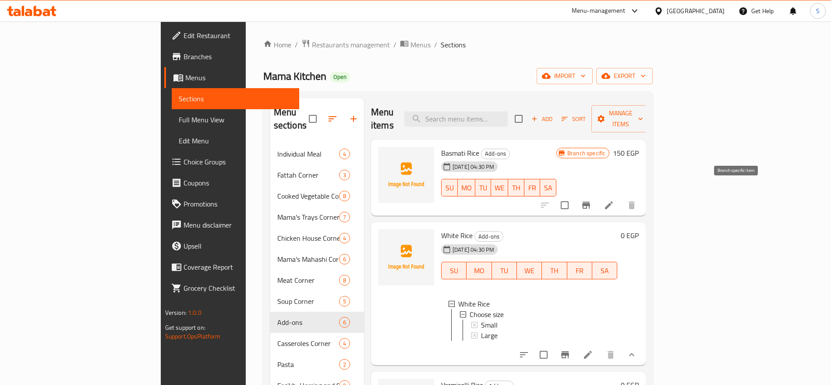
click at [590, 201] on icon "Branch-specific-item" at bounding box center [586, 204] width 8 height 7
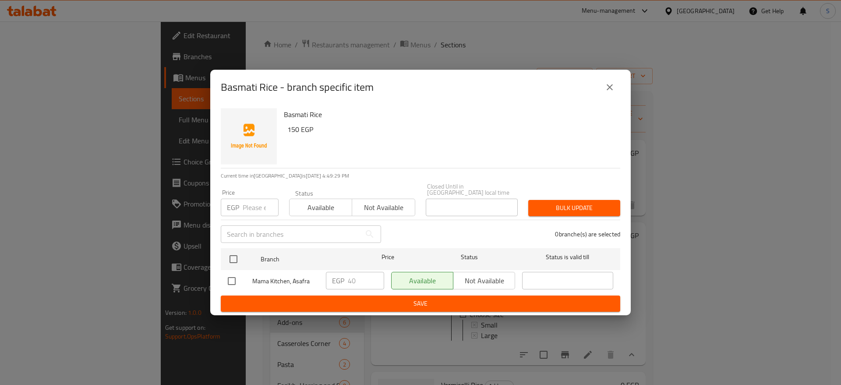
click at [251, 198] on input "number" at bounding box center [261, 207] width 36 height 18
type input "80"
click at [234, 254] on input "checkbox" at bounding box center [233, 259] width 18 height 18
checkbox input "true"
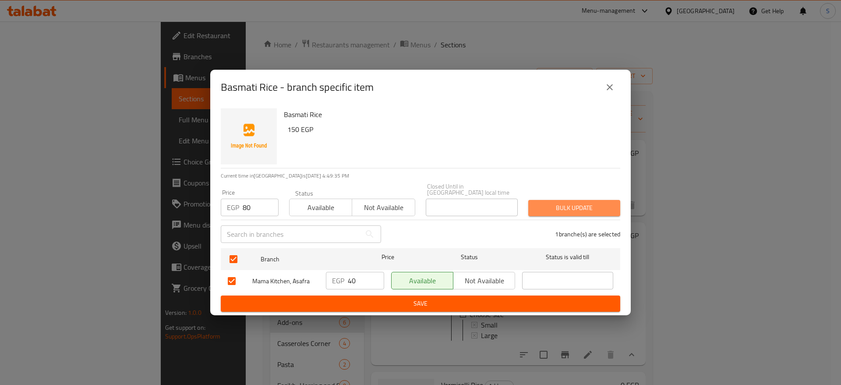
click at [596, 200] on button "Bulk update" at bounding box center [574, 208] width 92 height 16
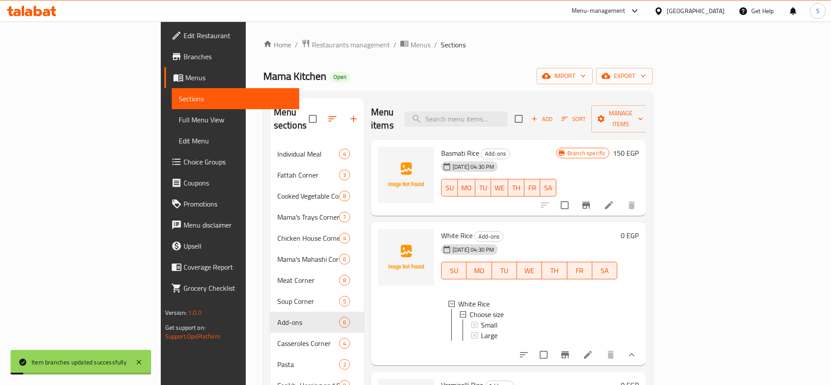
click at [530, 56] on div "Home / Restaurants management / Menus / Sections Mama Kitchen Open import expor…" at bounding box center [458, 264] width 390 height 451
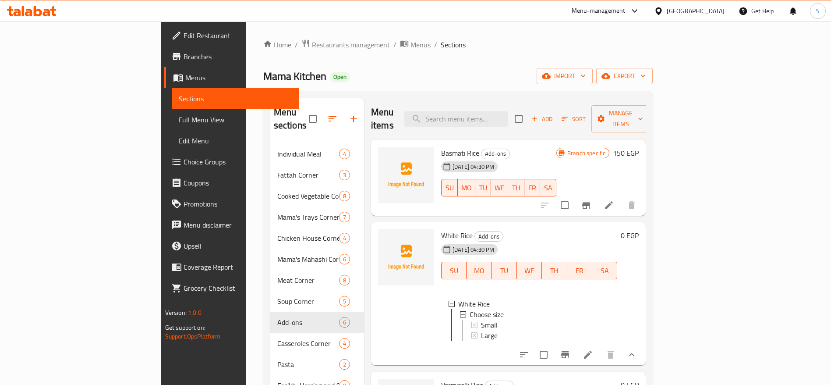
scroll to position [22, 0]
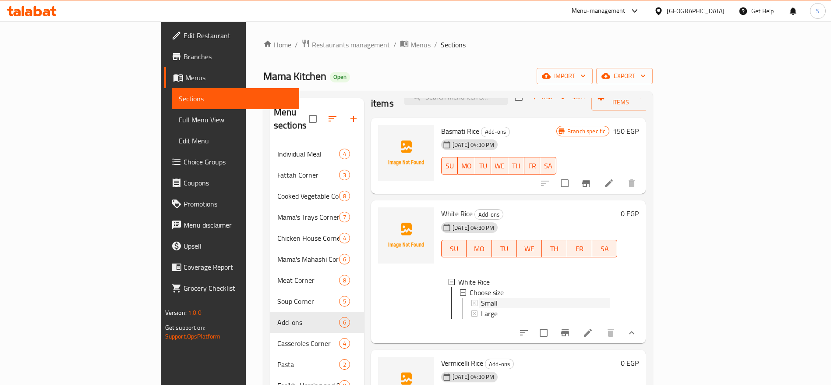
click at [563, 297] on div "Small" at bounding box center [545, 302] width 129 height 11
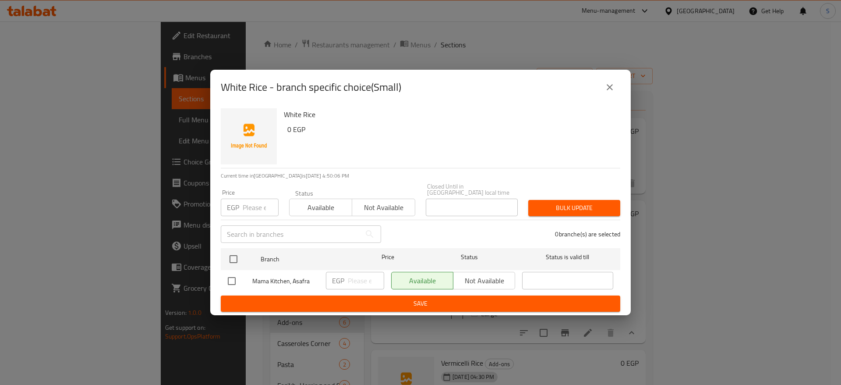
click at [256, 203] on input "number" at bounding box center [261, 207] width 36 height 18
type input "80"
click at [236, 256] on input "checkbox" at bounding box center [233, 259] width 18 height 18
checkbox input "true"
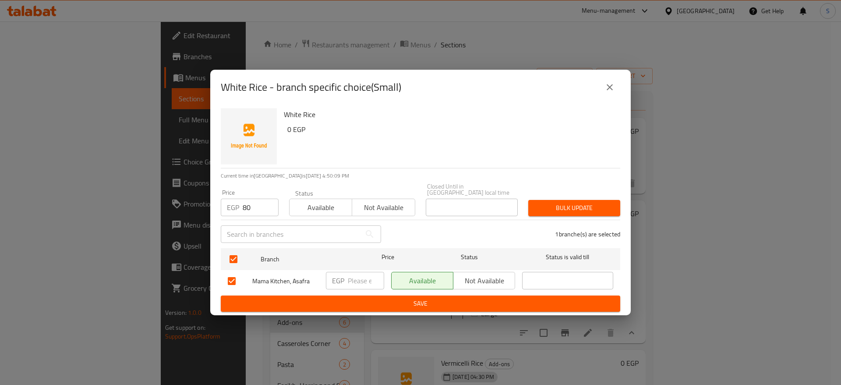
click at [551, 210] on button "Bulk update" at bounding box center [574, 208] width 92 height 16
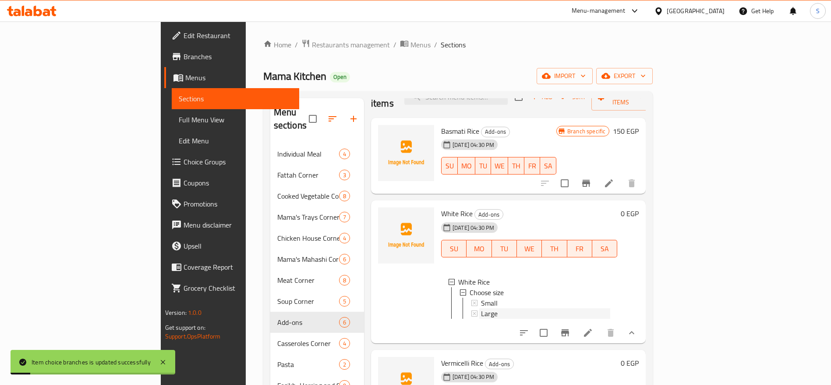
click at [516, 308] on div "Large" at bounding box center [545, 313] width 129 height 11
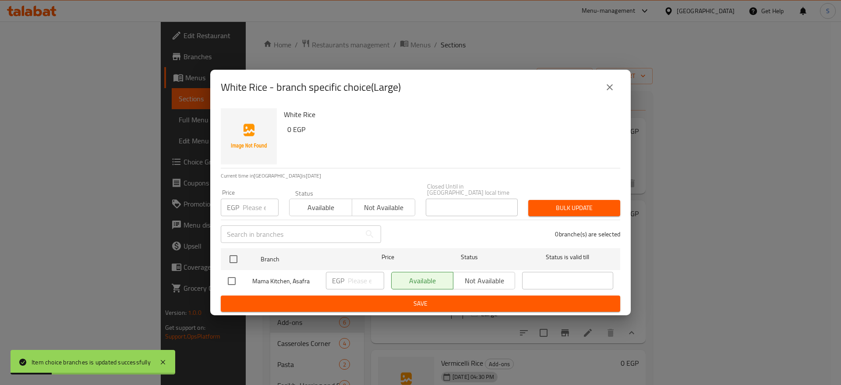
click at [249, 205] on input "number" at bounding box center [261, 207] width 36 height 18
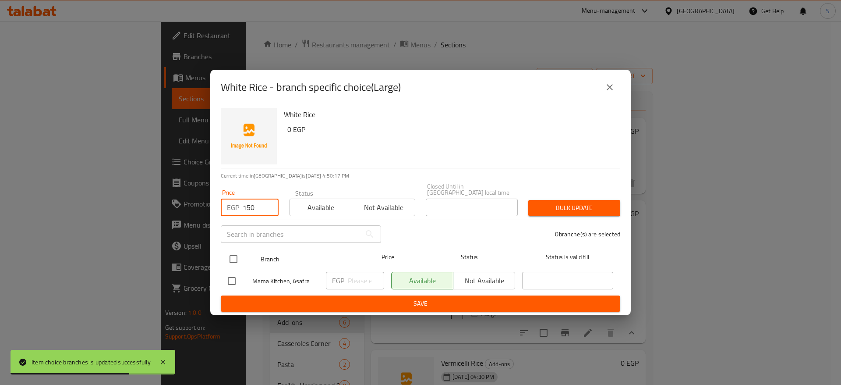
type input "150"
click at [230, 261] on input "checkbox" at bounding box center [233, 259] width 18 height 18
checkbox input "true"
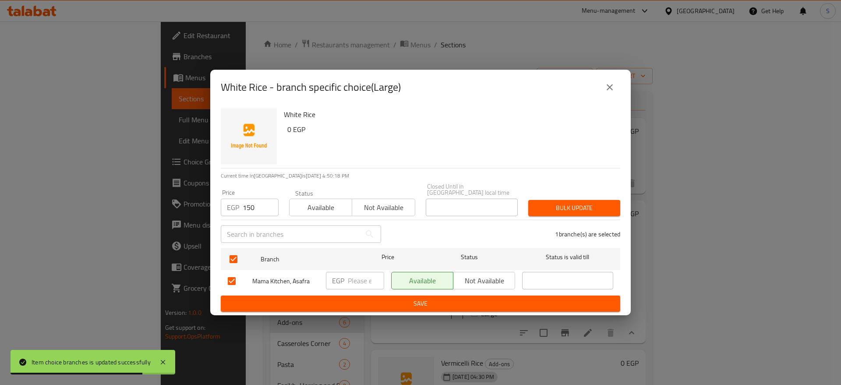
click at [584, 206] on span "Bulk update" at bounding box center [574, 207] width 78 height 11
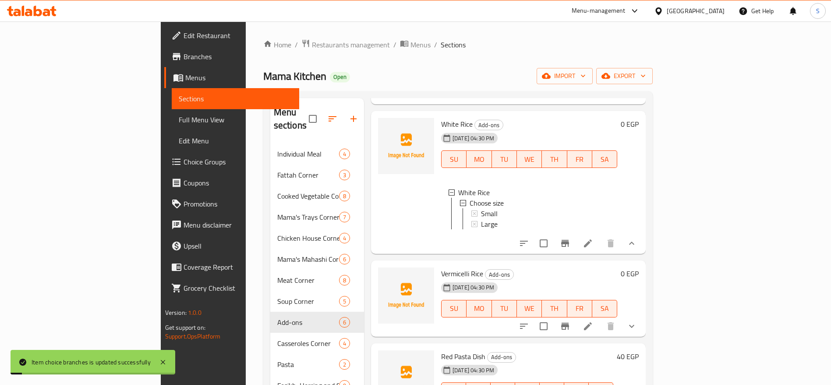
scroll to position [175, 0]
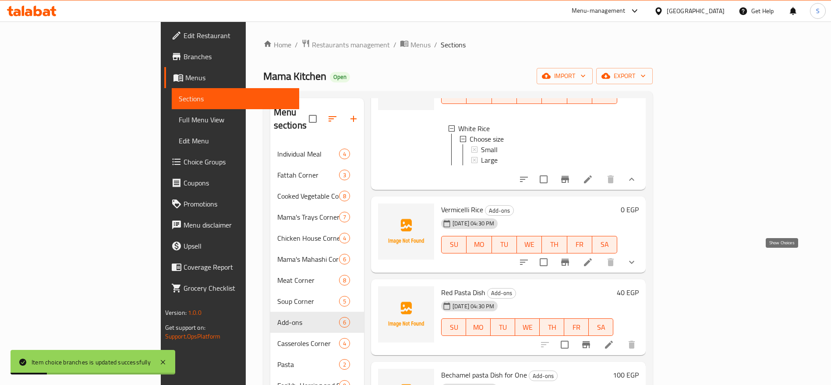
click at [637, 259] on icon "show more" at bounding box center [631, 262] width 11 height 11
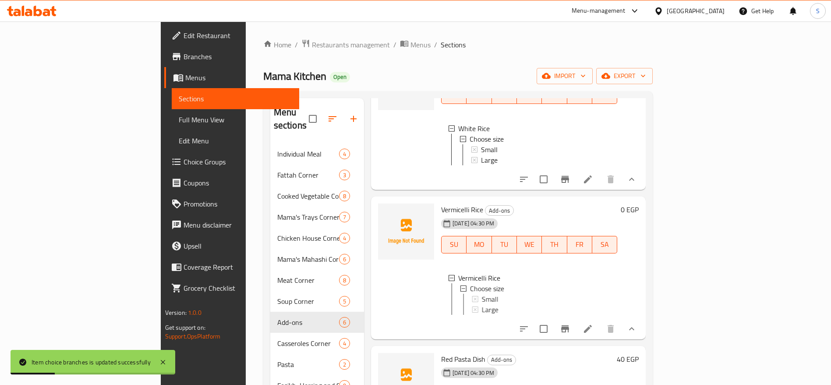
scroll to position [197, 0]
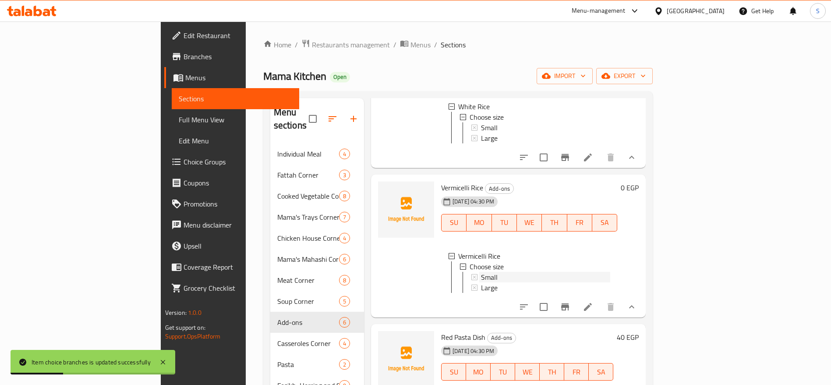
click at [481, 272] on div "Small" at bounding box center [545, 277] width 129 height 11
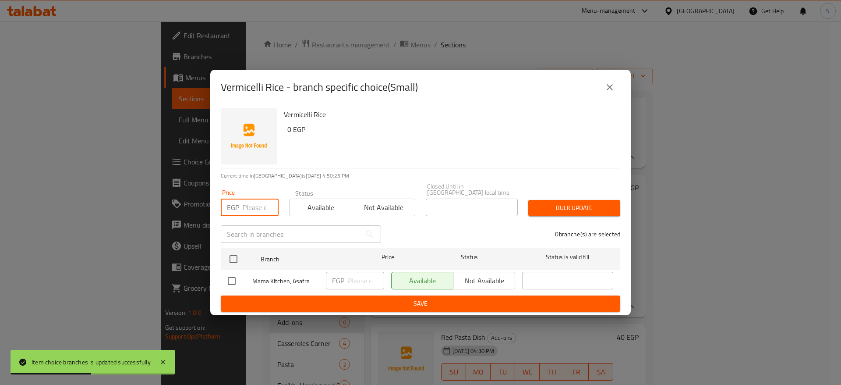
click at [251, 198] on input "number" at bounding box center [261, 207] width 36 height 18
type input "80"
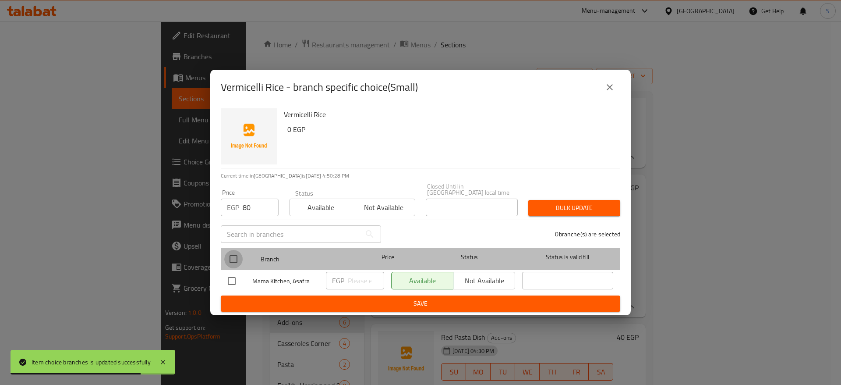
click at [239, 255] on input "checkbox" at bounding box center [233, 259] width 18 height 18
checkbox input "true"
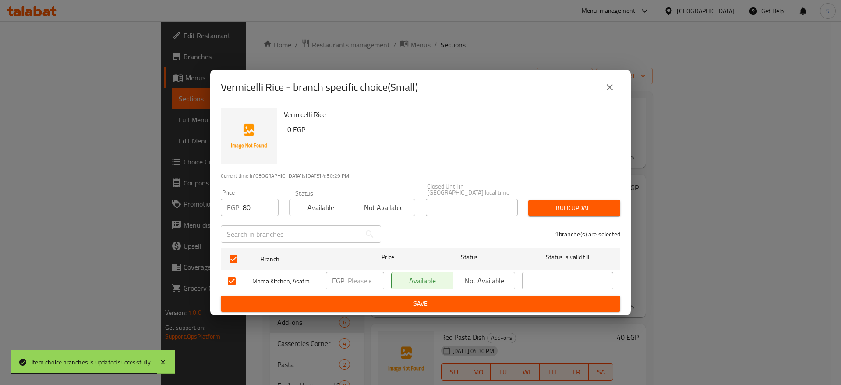
click at [592, 202] on span "Bulk update" at bounding box center [574, 207] width 78 height 11
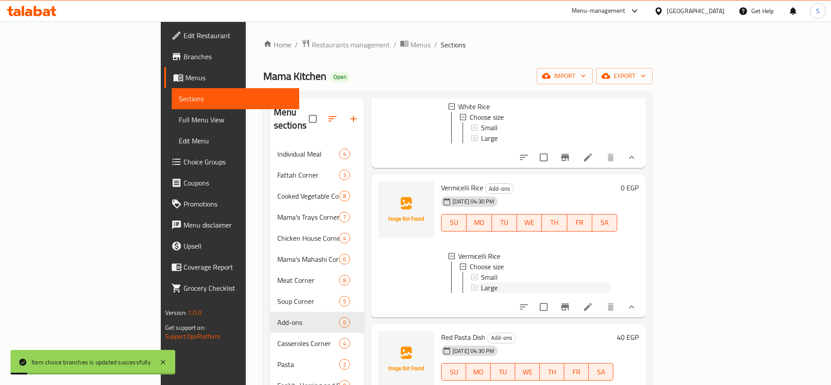
click at [534, 282] on div "Large" at bounding box center [545, 287] width 129 height 11
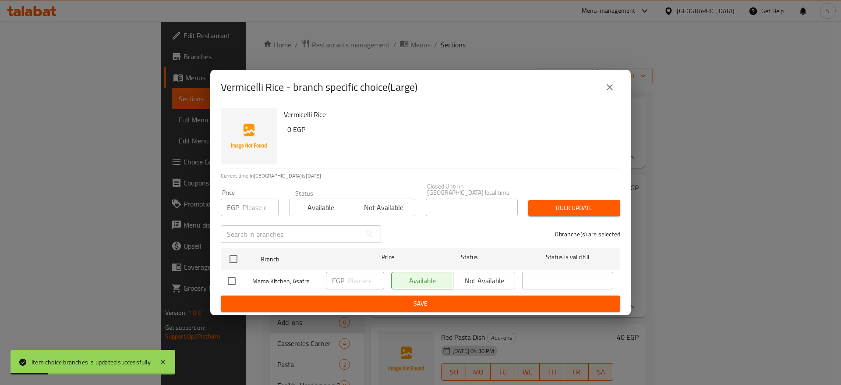
click at [250, 205] on input "number" at bounding box center [261, 207] width 36 height 18
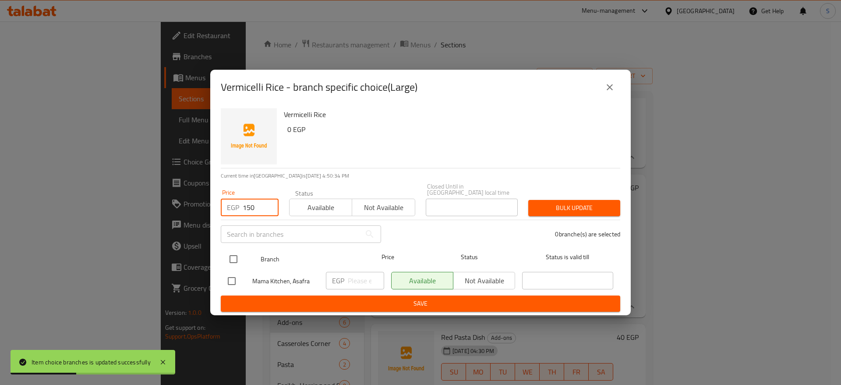
type input "150"
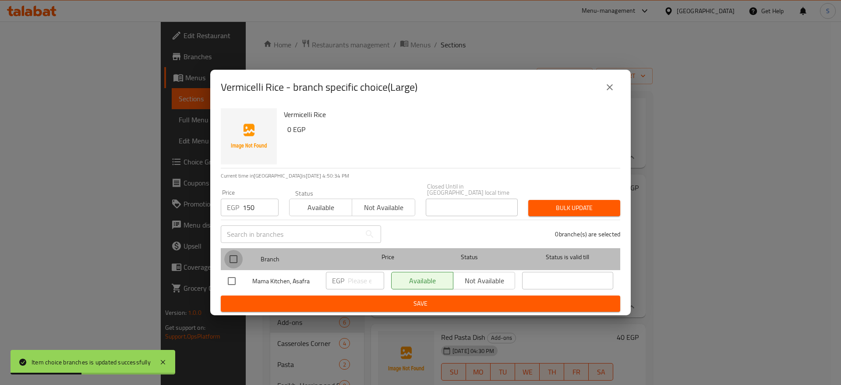
click at [242, 250] on input "checkbox" at bounding box center [233, 259] width 18 height 18
checkbox input "true"
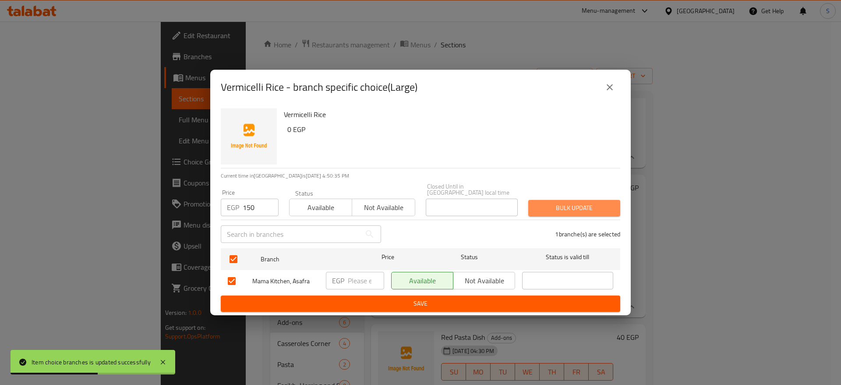
click at [561, 211] on button "Bulk update" at bounding box center [574, 208] width 92 height 16
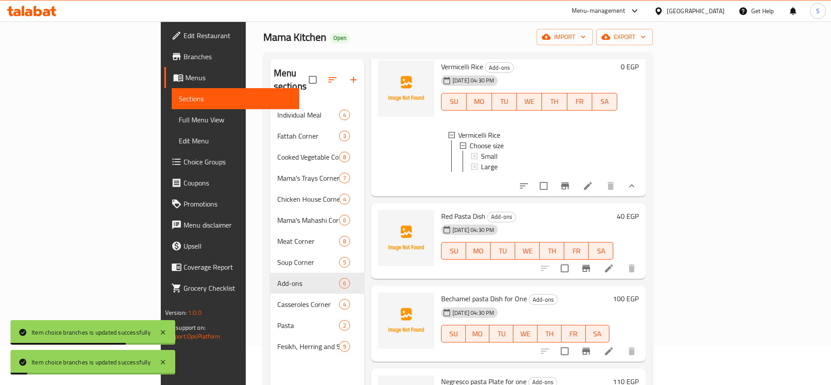
scroll to position [123, 0]
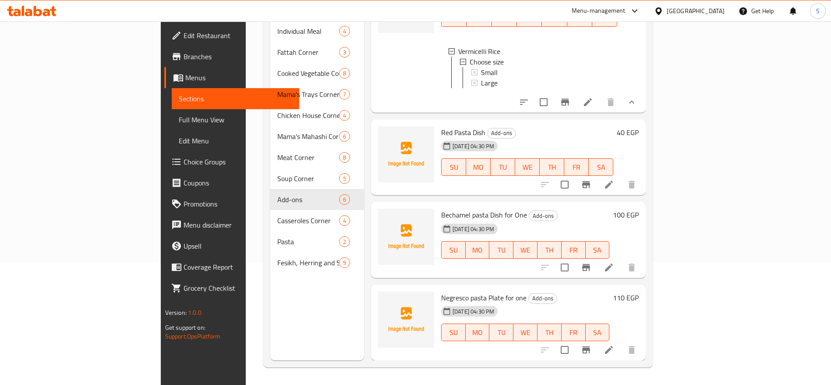
click at [614, 184] on icon at bounding box center [609, 184] width 11 height 11
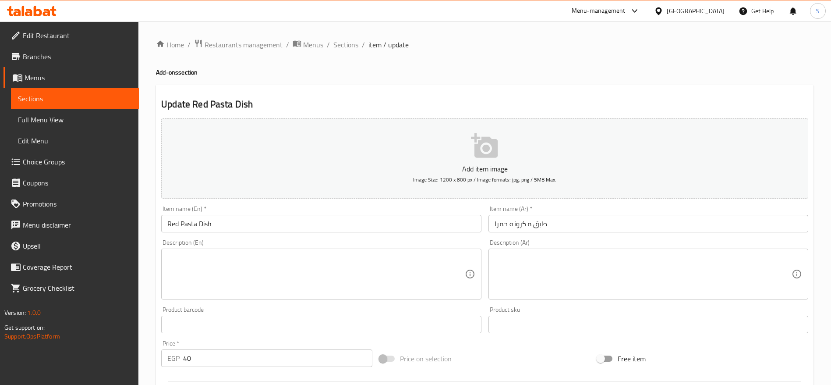
click at [354, 43] on span "Sections" at bounding box center [345, 44] width 25 height 11
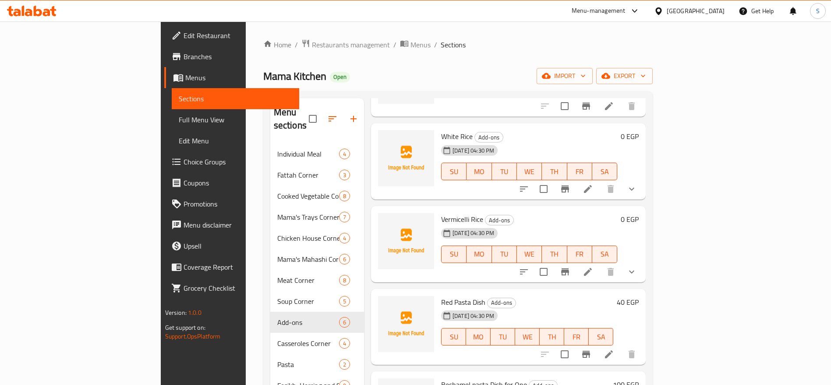
scroll to position [67, 0]
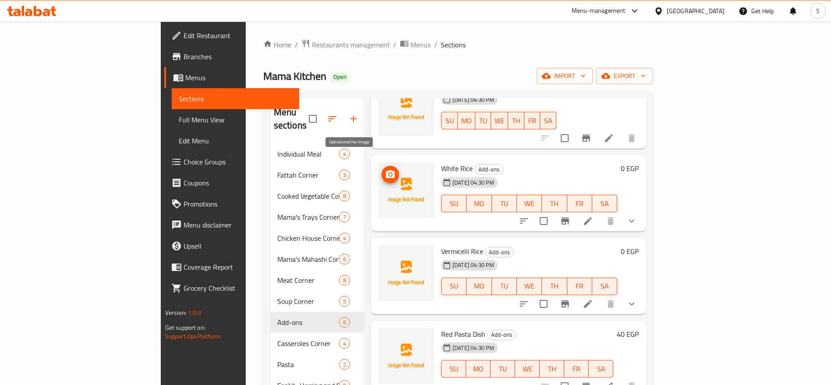
click at [385, 169] on icon "upload picture" at bounding box center [390, 174] width 11 height 11
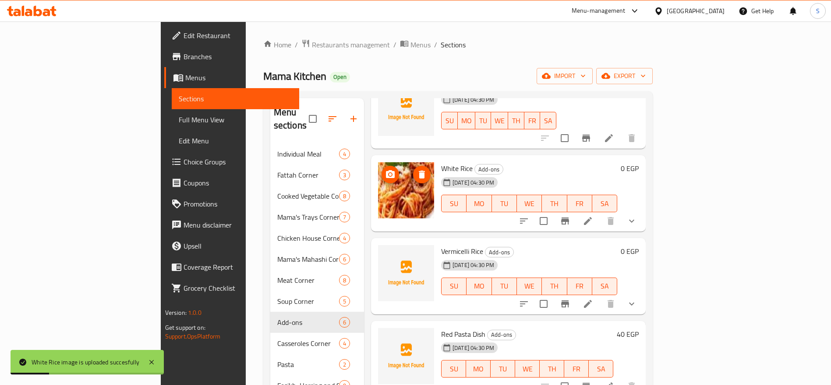
click at [386, 170] on icon "upload picture" at bounding box center [390, 174] width 9 height 8
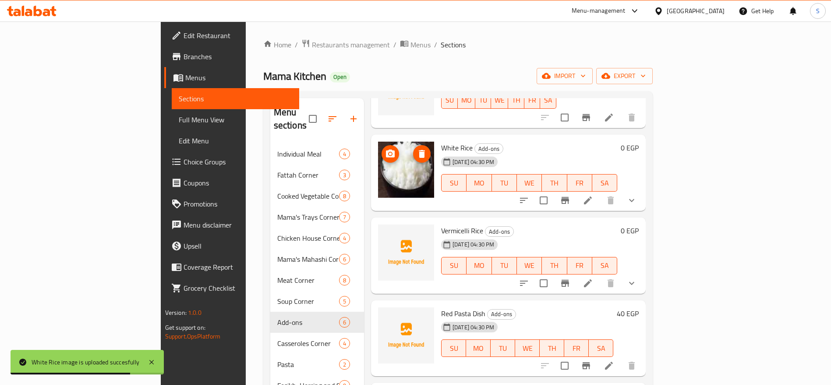
scroll to position [88, 0]
click at [381, 231] on span "upload picture" at bounding box center [390, 236] width 18 height 11
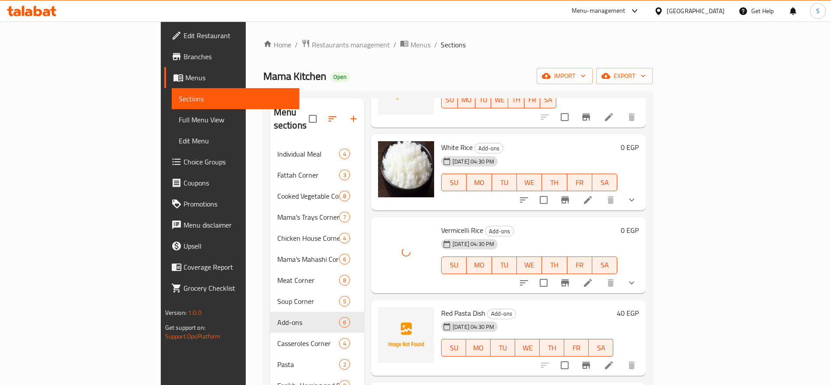
scroll to position [0, 0]
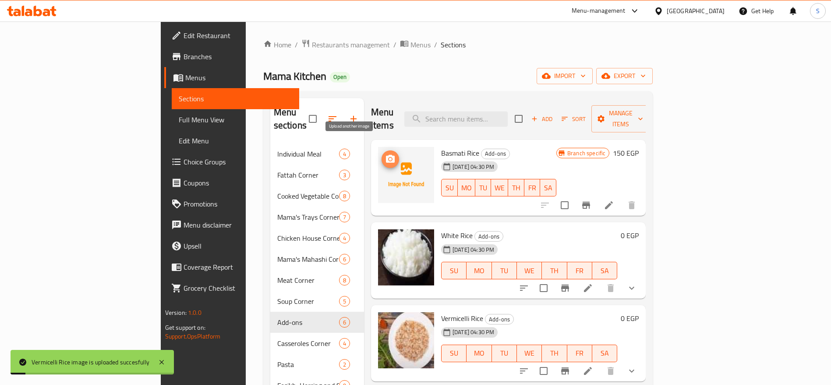
click at [385, 154] on icon "upload picture" at bounding box center [390, 159] width 11 height 11
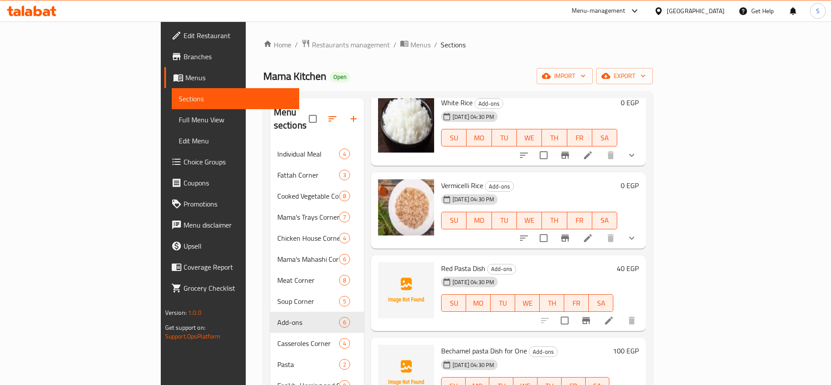
scroll to position [123, 0]
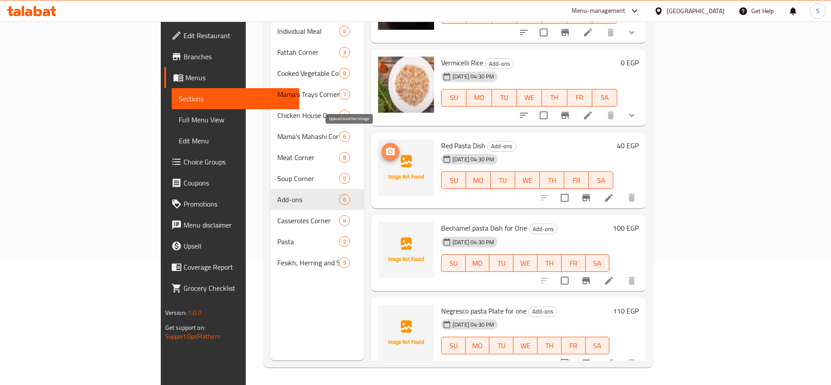
click at [386, 147] on icon "upload picture" at bounding box center [390, 151] width 9 height 8
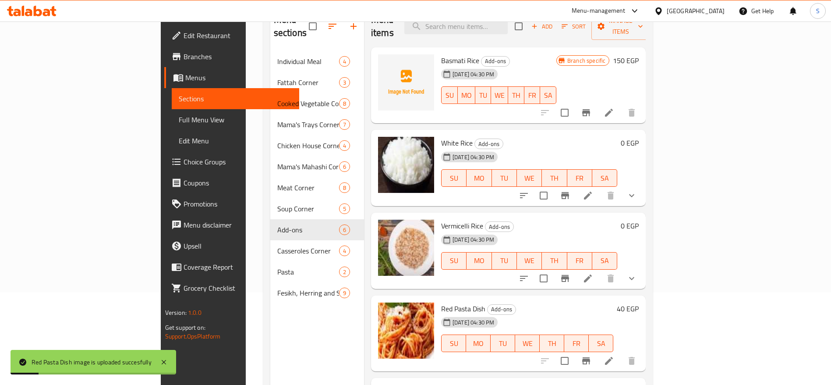
scroll to position [0, 0]
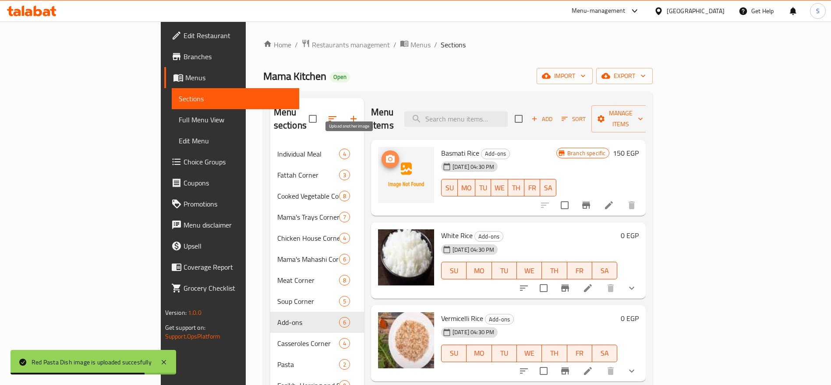
click at [381, 154] on span "upload picture" at bounding box center [390, 159] width 18 height 11
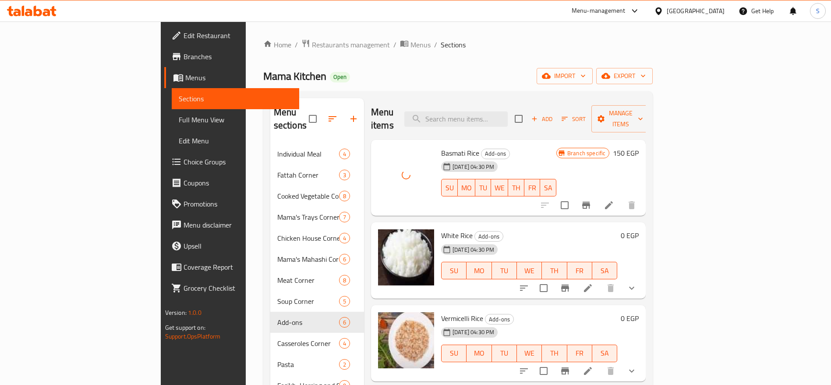
click at [470, 56] on div "Home / Restaurants management / Menus / Sections Mama Kitchen Open import expor…" at bounding box center [458, 264] width 390 height 451
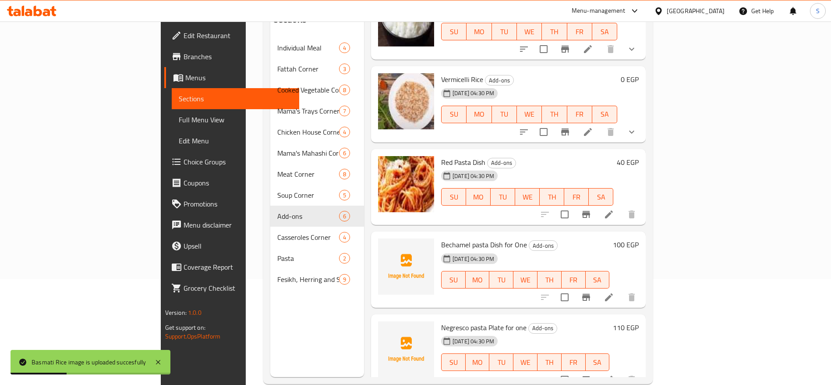
scroll to position [123, 0]
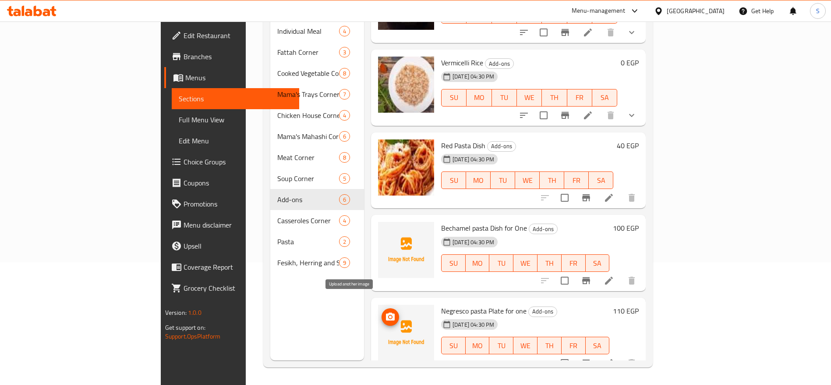
click at [386, 312] on icon "upload picture" at bounding box center [390, 316] width 9 height 8
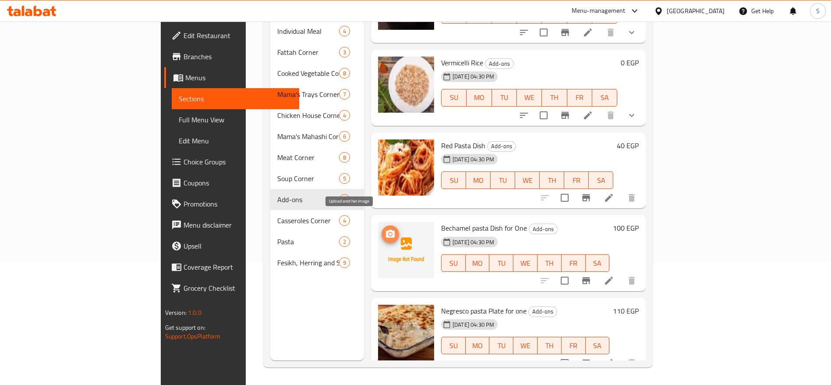
click at [385, 229] on icon "upload picture" at bounding box center [390, 234] width 11 height 11
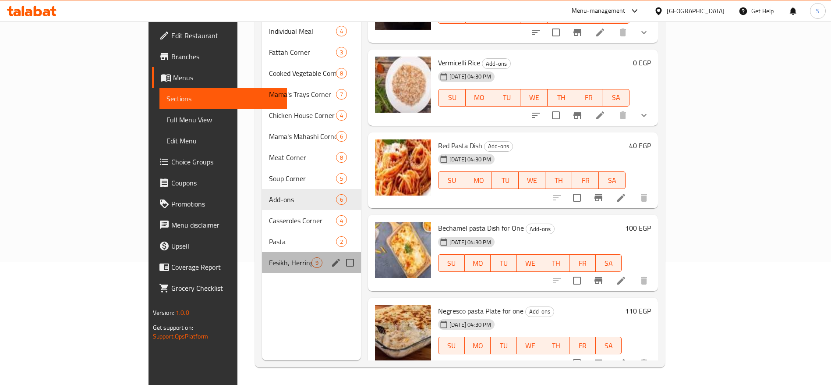
click at [262, 252] on div "Fesikh, Herring and Sardines Corner 9" at bounding box center [311, 262] width 99 height 21
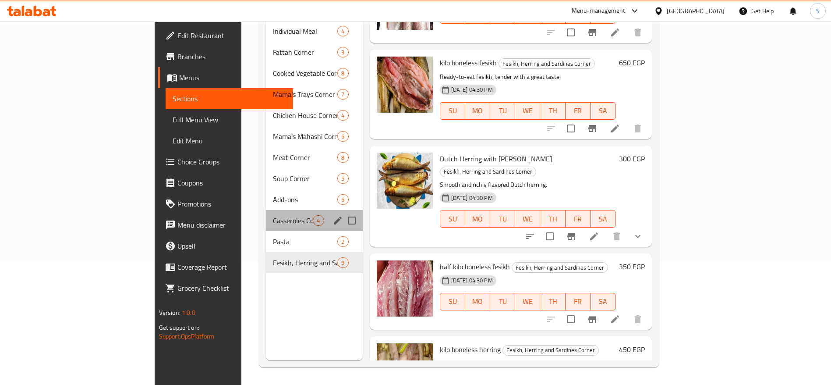
click at [266, 214] on div "Casseroles Corner 4" at bounding box center [314, 220] width 96 height 21
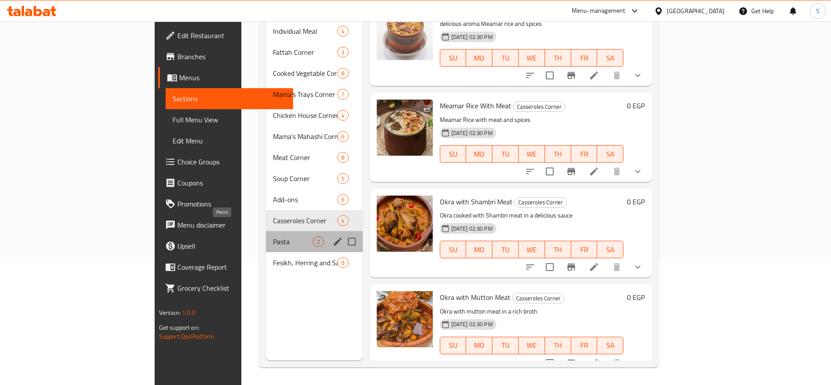
click at [273, 236] on span "Pasta" at bounding box center [293, 241] width 40 height 11
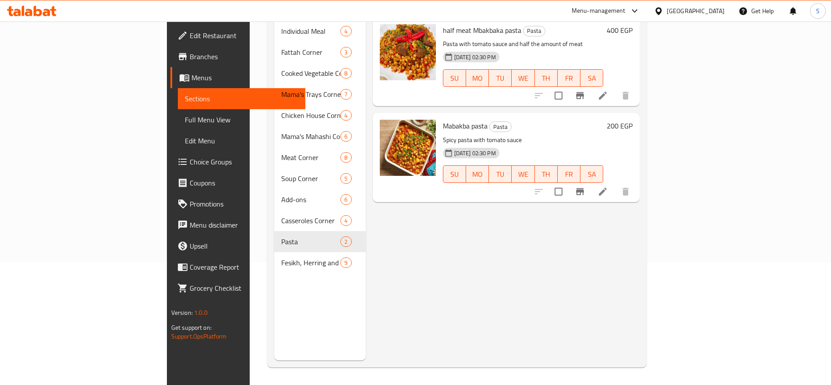
scroll to position [42, 0]
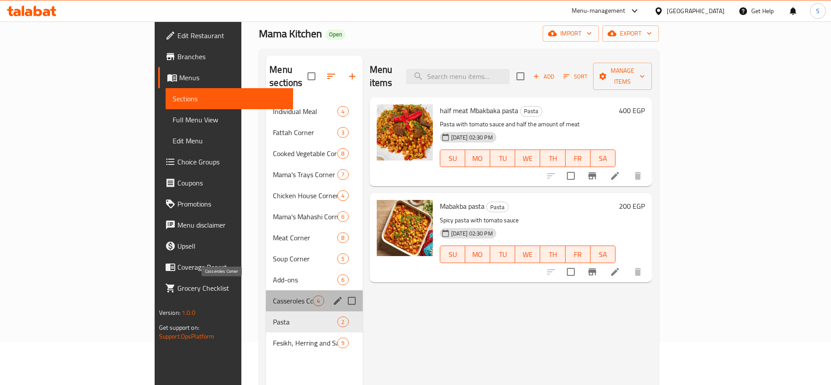
click at [273, 295] on span "Casseroles Corner" at bounding box center [293, 300] width 40 height 11
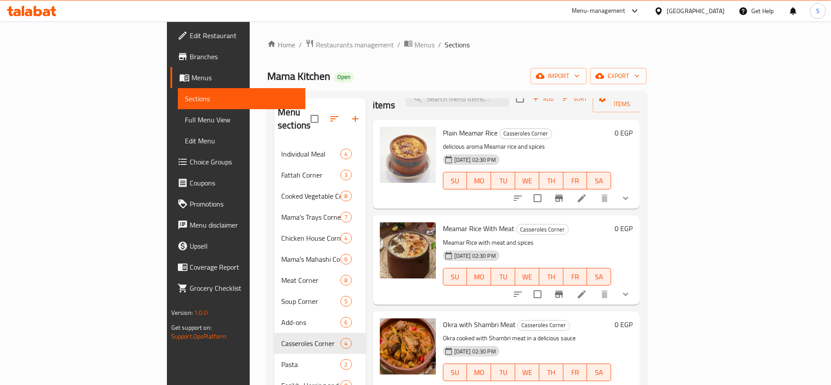
scroll to position [1, 0]
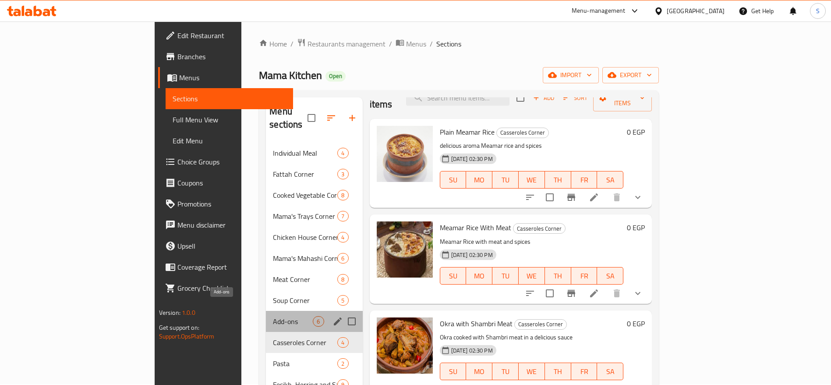
click at [273, 316] on span "Add-ons" at bounding box center [293, 321] width 40 height 11
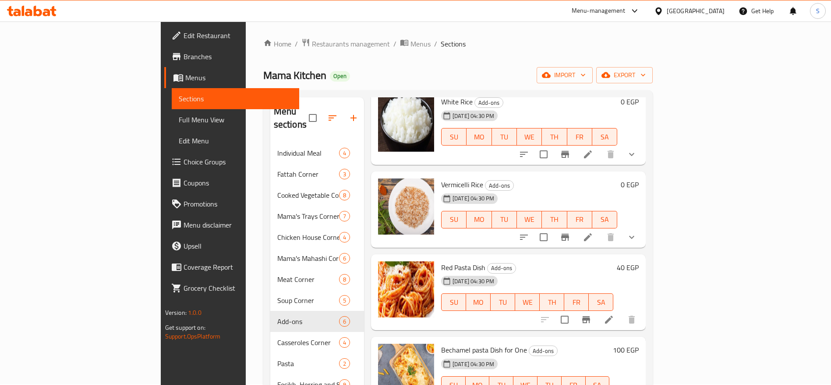
scroll to position [123, 0]
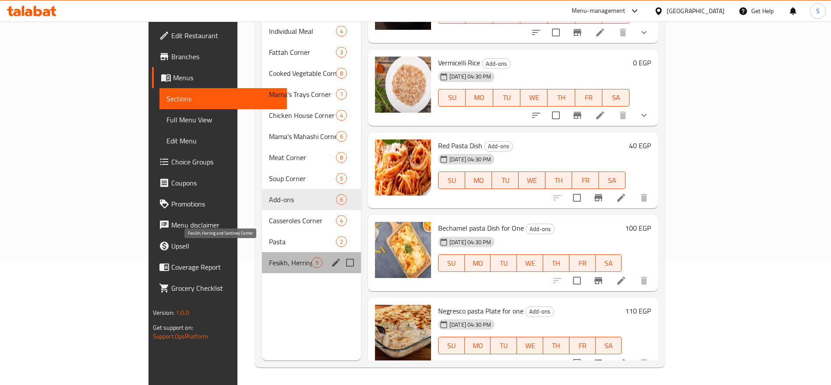
click at [269, 257] on span "Fesikh, Herring and Sardines Corner" at bounding box center [290, 262] width 42 height 11
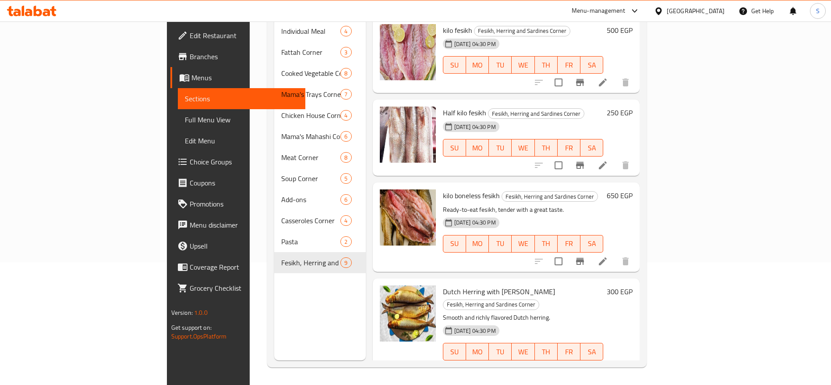
scroll to position [122, 0]
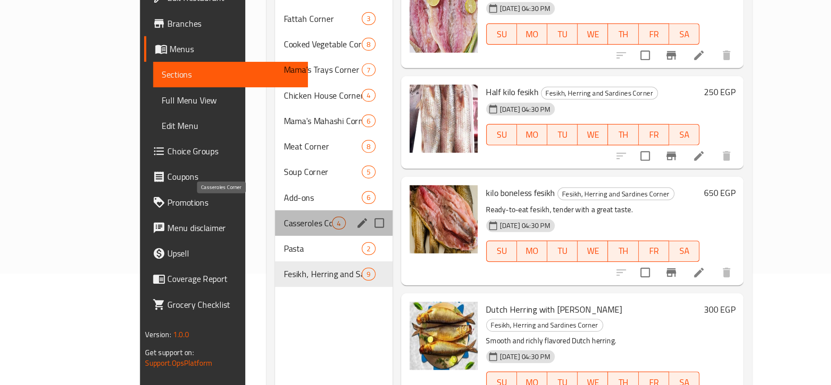
click at [273, 215] on span "Casseroles Corner" at bounding box center [293, 220] width 40 height 11
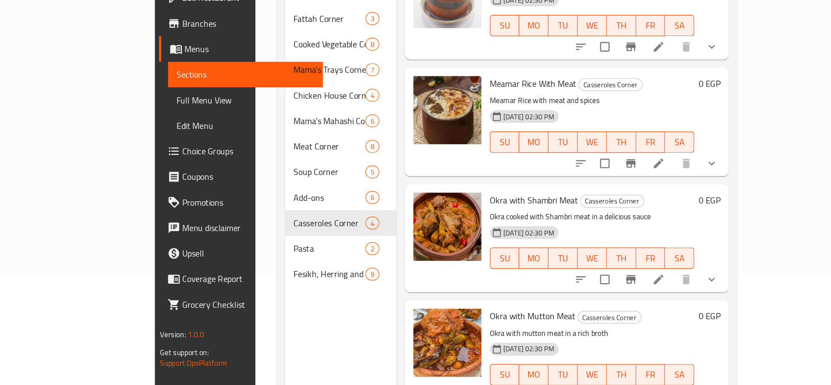
scroll to position [123, 0]
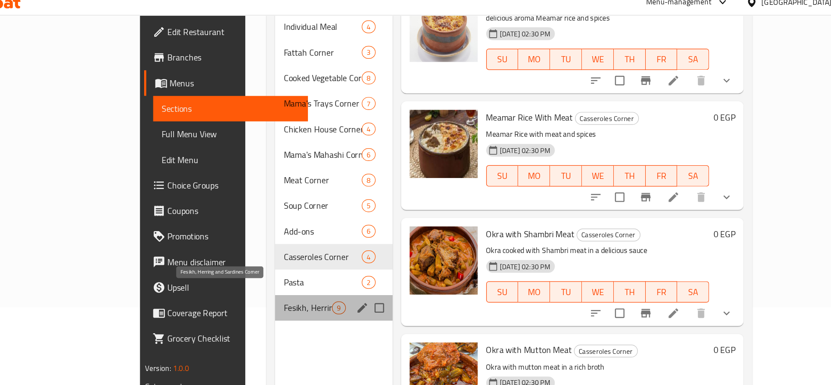
click at [273, 257] on span "Fesikh, Herring and Sardines Corner" at bounding box center [293, 262] width 40 height 11
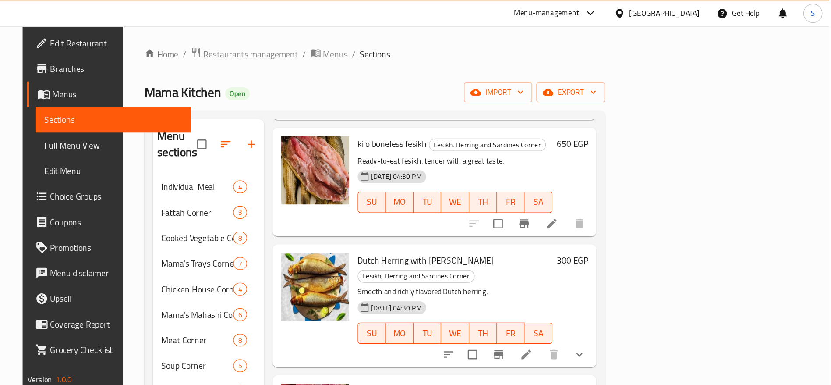
scroll to position [200, 0]
click at [587, 286] on icon at bounding box center [581, 291] width 11 height 11
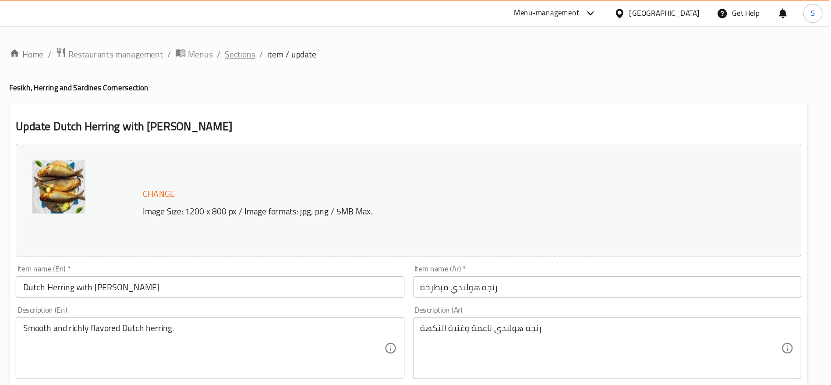
click at [344, 48] on span "Sections" at bounding box center [345, 44] width 25 height 11
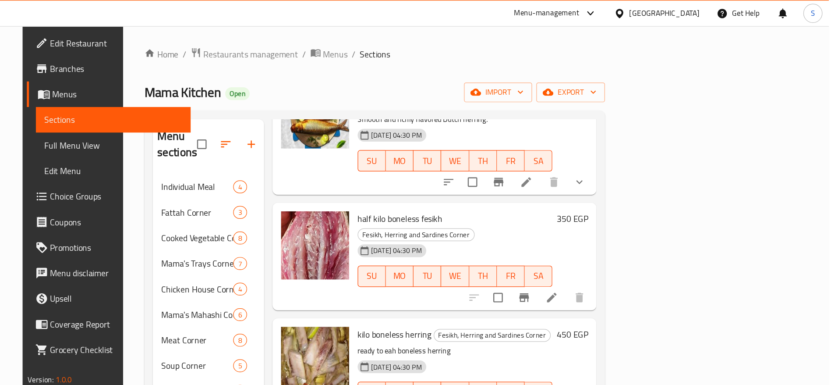
scroll to position [261, 0]
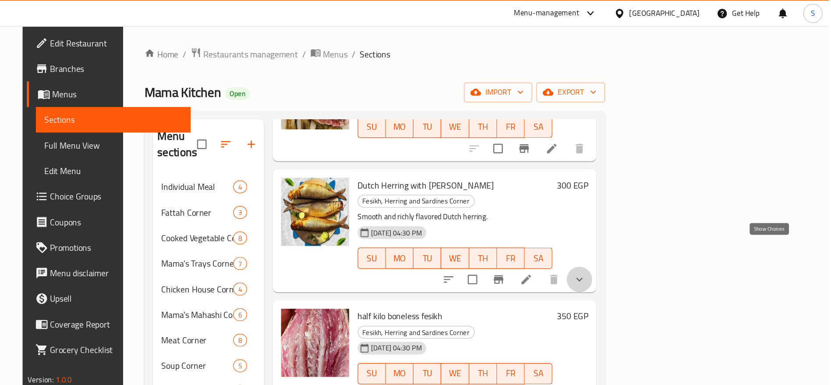
click at [631, 225] on icon "show more" at bounding box center [625, 230] width 11 height 11
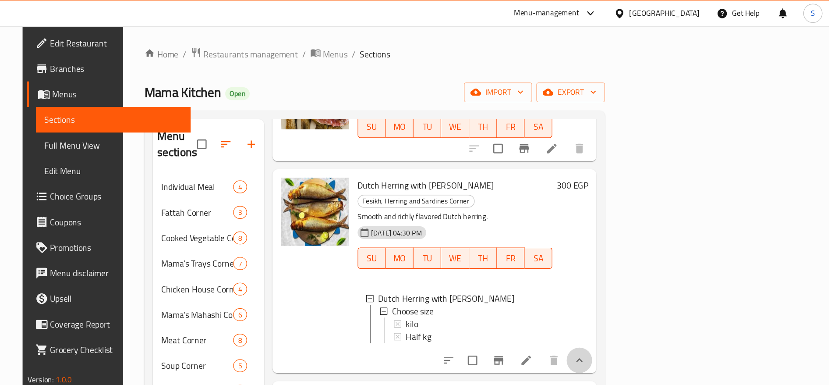
click at [636, 286] on button "show more" at bounding box center [625, 296] width 21 height 21
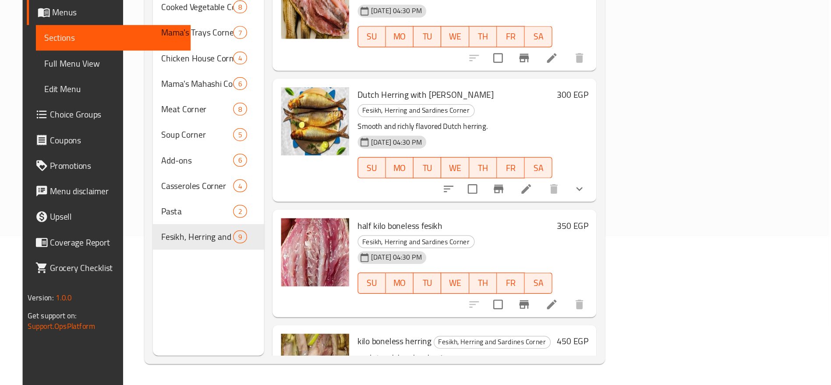
scroll to position [433, 0]
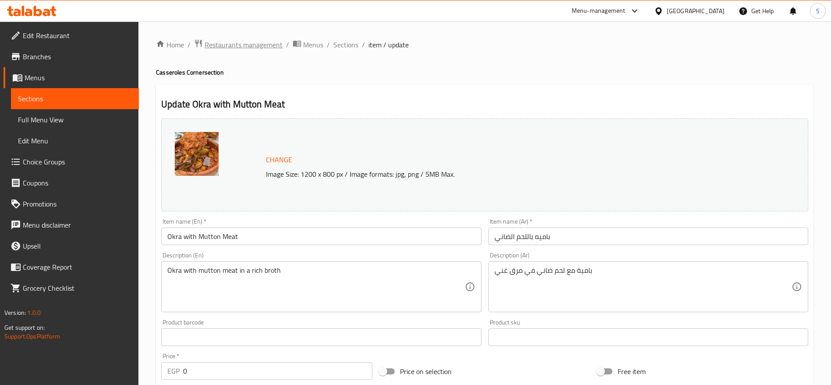
click at [238, 46] on span "Restaurants management" at bounding box center [244, 44] width 78 height 11
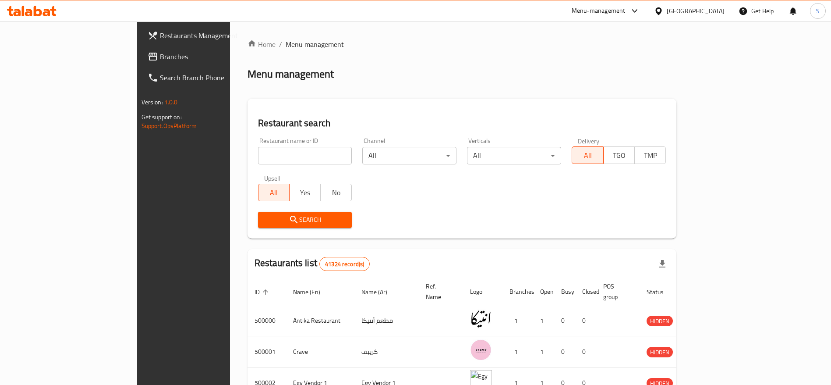
click at [274, 163] on input "search" at bounding box center [305, 156] width 94 height 18
click button "Search" at bounding box center [305, 220] width 94 height 16
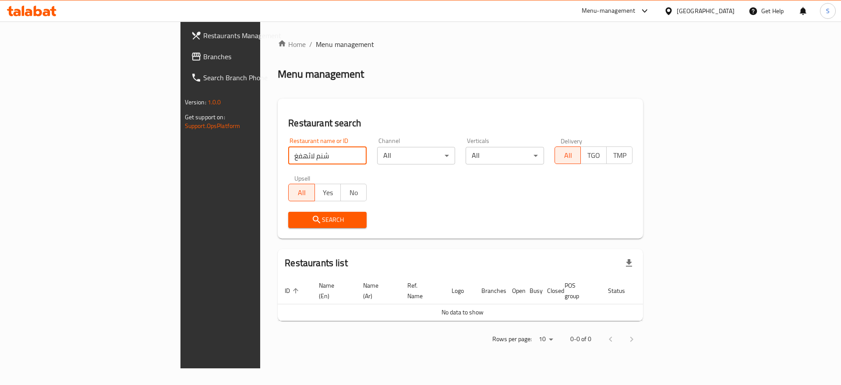
click at [288, 162] on input "شنم لاثهفغ" at bounding box center [327, 156] width 78 height 18
type input "akl beity"
click button "Search" at bounding box center [327, 220] width 78 height 16
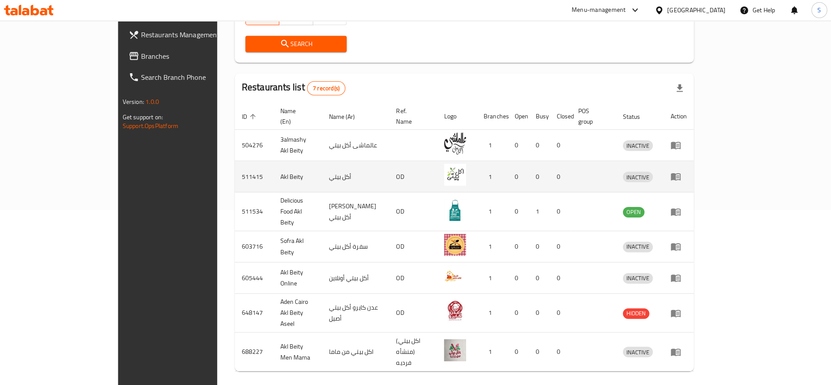
scroll to position [175, 0]
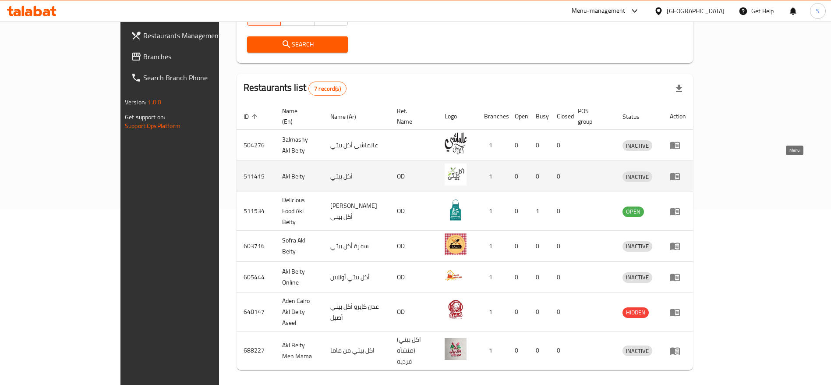
click at [680, 173] on icon "enhanced table" at bounding box center [675, 176] width 10 height 7
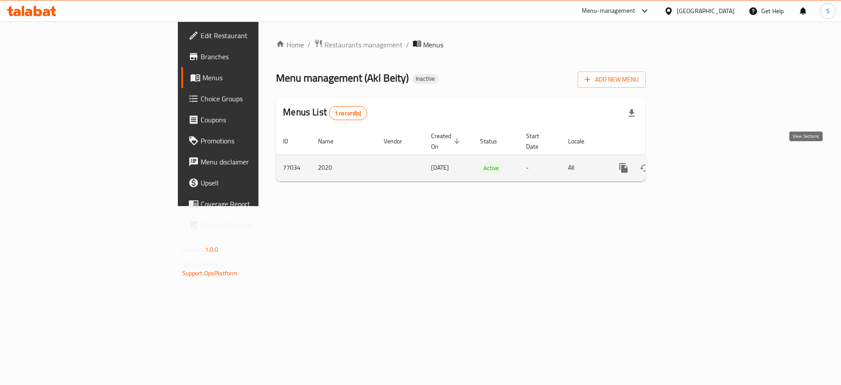
click at [692, 162] on icon "enhanced table" at bounding box center [686, 167] width 11 height 11
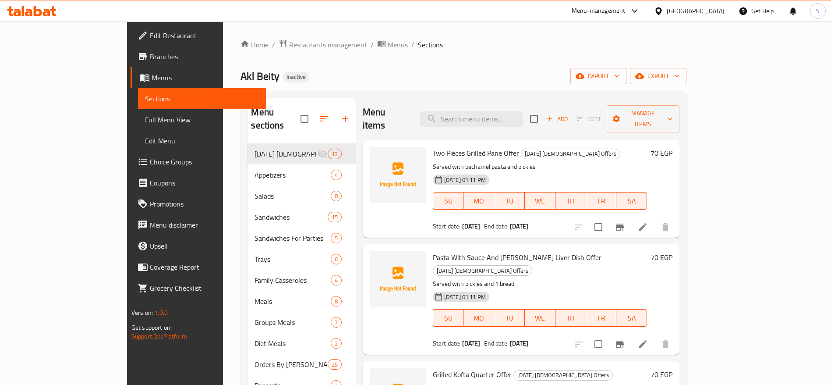
click at [289, 42] on span "Restaurants management" at bounding box center [328, 44] width 78 height 11
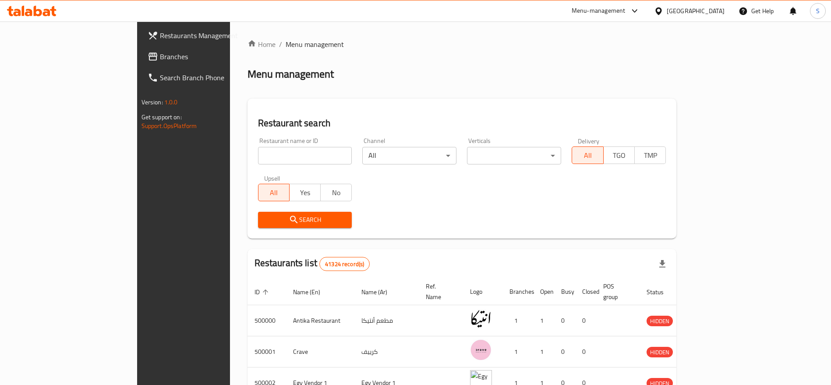
click at [258, 152] on input "search" at bounding box center [305, 156] width 94 height 18
click button "Search" at bounding box center [305, 220] width 94 height 16
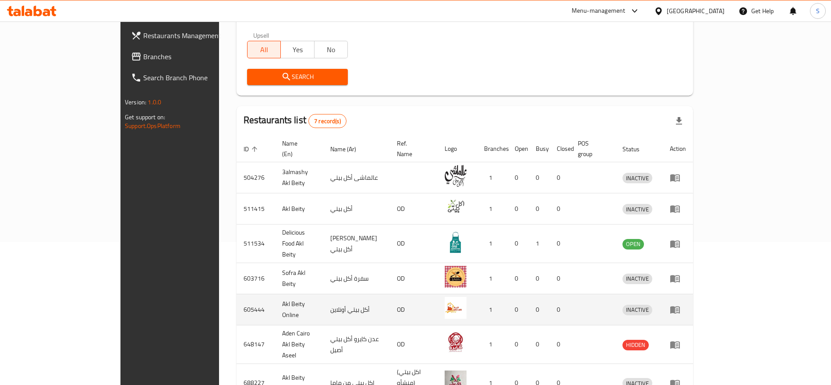
scroll to position [176, 0]
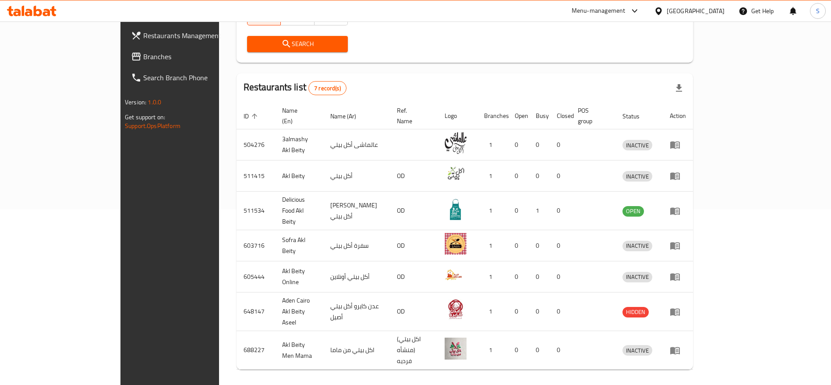
click at [692, 377] on div at bounding box center [671, 387] width 42 height 21
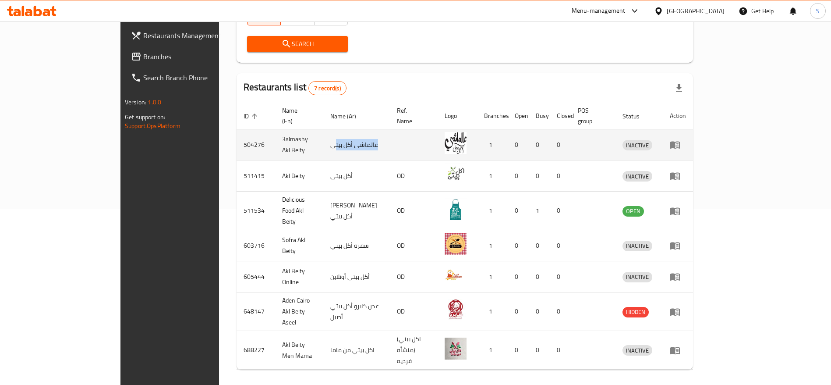
drag, startPoint x: 353, startPoint y: 134, endPoint x: 310, endPoint y: 133, distance: 42.5
click at [323, 133] on td "عالماشى أكل بيتي" at bounding box center [356, 144] width 67 height 31
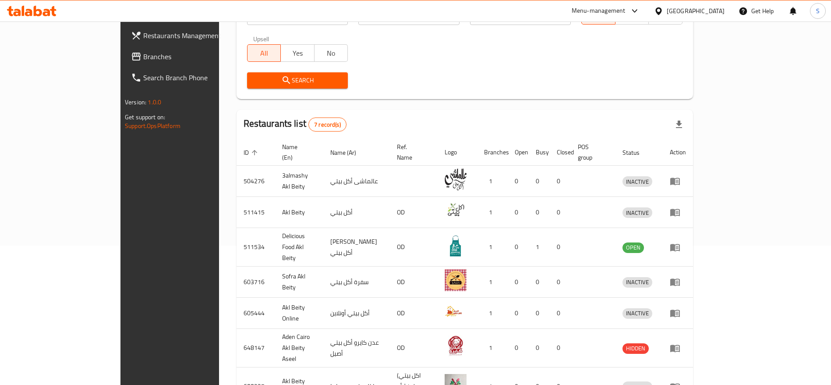
scroll to position [110, 0]
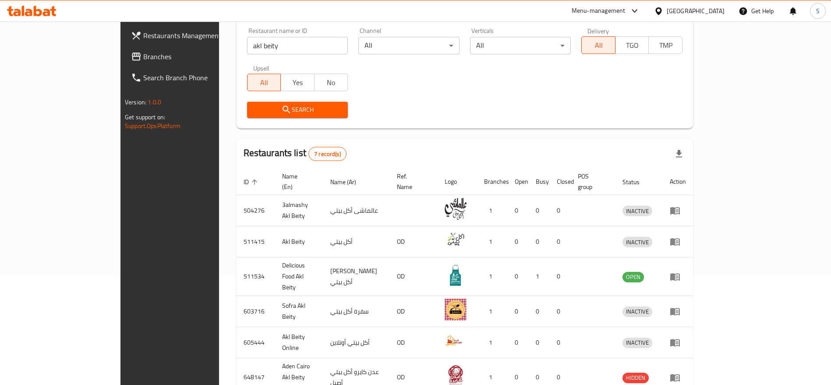
click at [247, 46] on input "akl beity" at bounding box center [297, 46] width 101 height 18
click button "Search" at bounding box center [297, 110] width 101 height 16
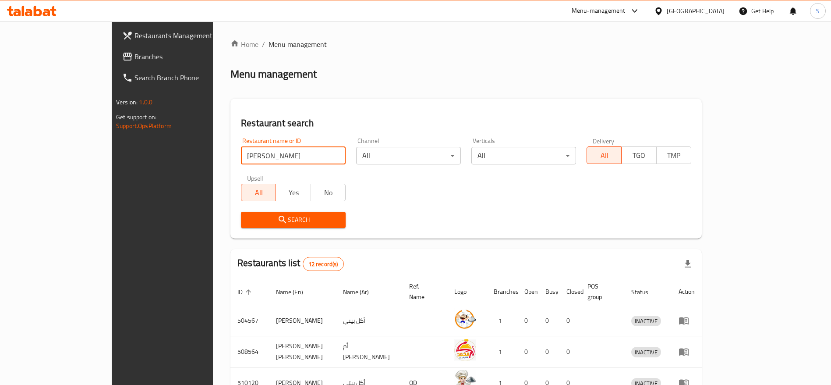
scroll to position [269, 0]
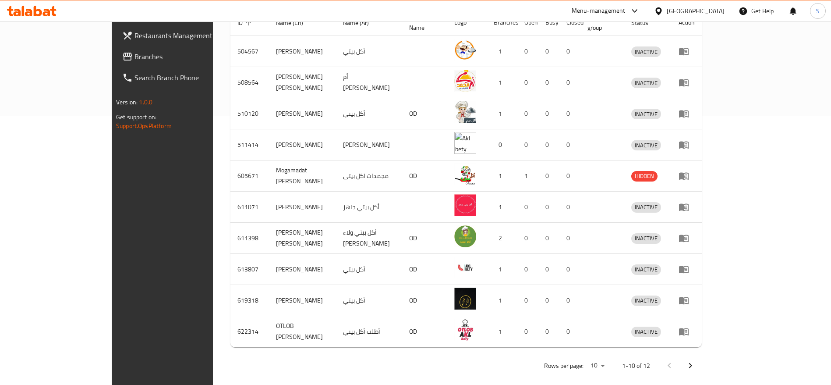
click at [696, 360] on icon "Next page" at bounding box center [690, 365] width 11 height 11
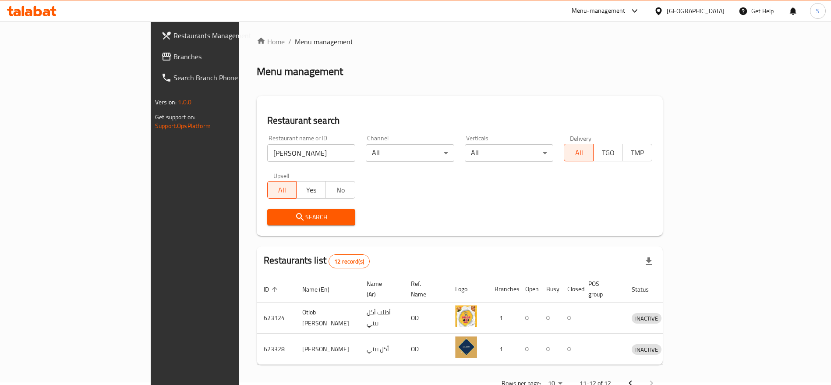
scroll to position [0, 0]
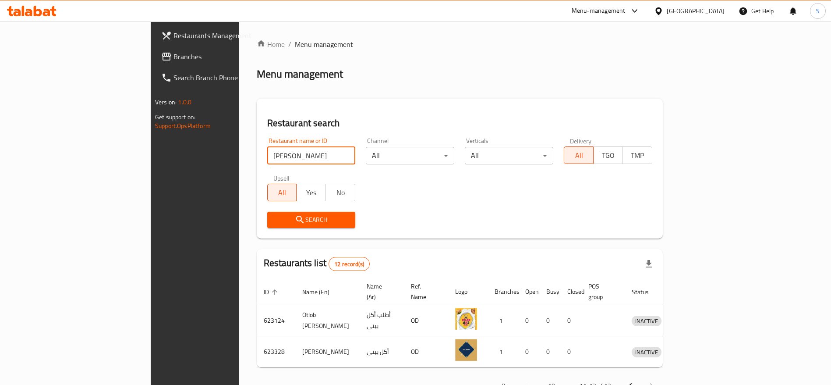
click at [267, 155] on input "akl bety" at bounding box center [311, 156] width 88 height 18
type input "k"
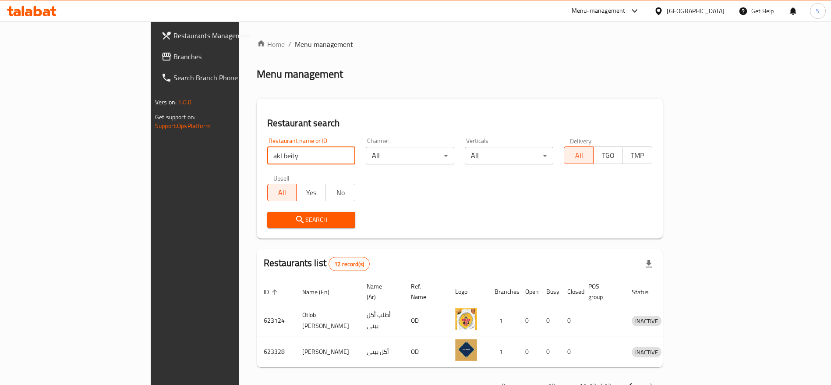
type input "akl beity"
click button "Search" at bounding box center [311, 220] width 88 height 16
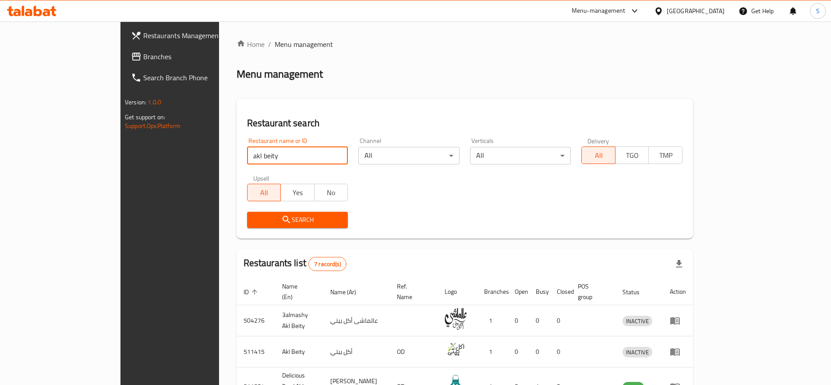
scroll to position [176, 0]
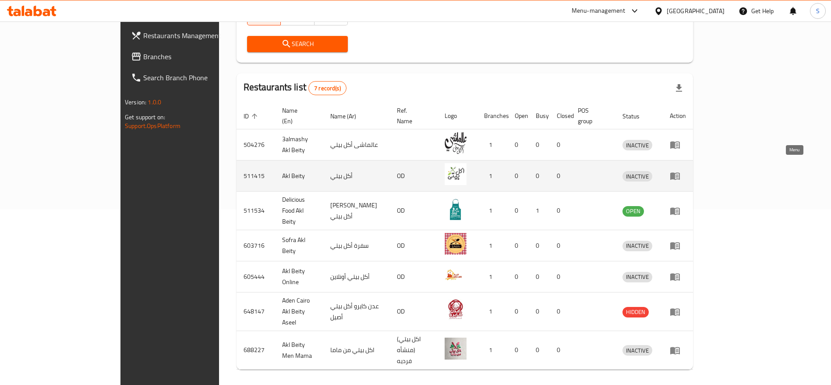
click at [680, 173] on icon "enhanced table" at bounding box center [675, 176] width 10 height 7
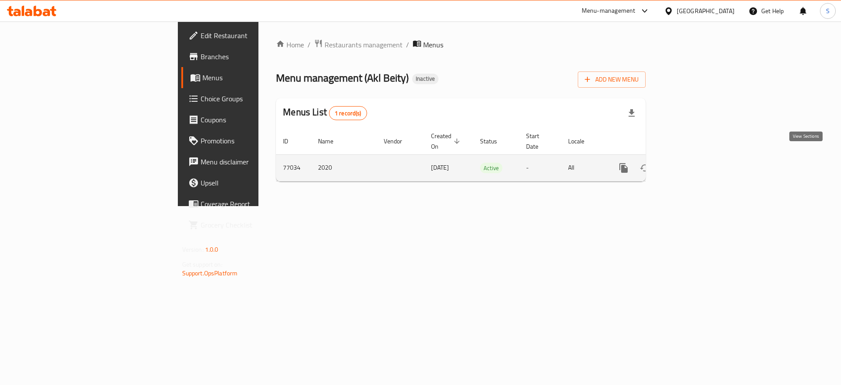
click at [692, 162] on icon "enhanced table" at bounding box center [686, 167] width 11 height 11
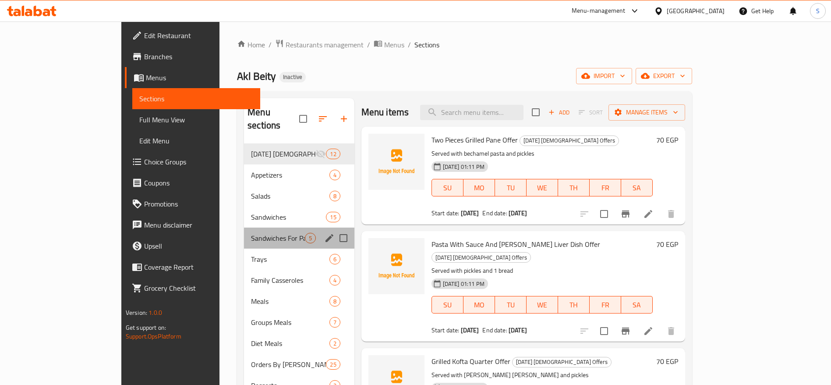
click at [244, 227] on div "Sandwiches For Parties 5" at bounding box center [299, 237] width 110 height 21
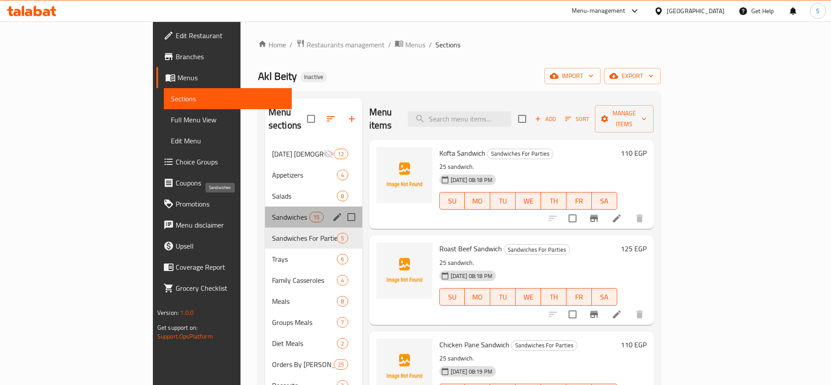
click at [272, 212] on span "Sandwiches" at bounding box center [290, 217] width 37 height 11
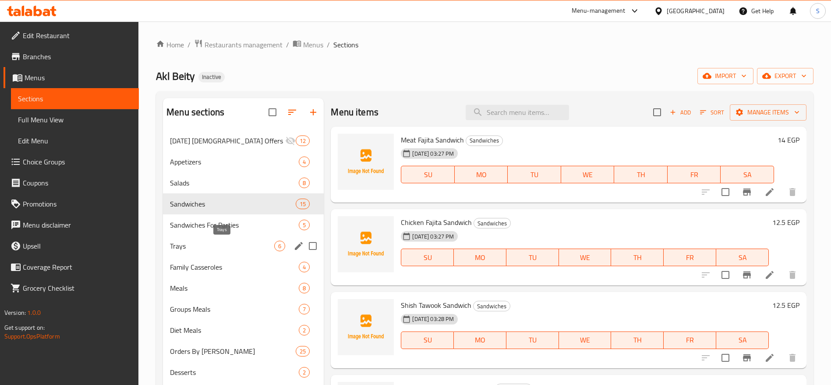
click at [206, 253] on div "Trays 6" at bounding box center [243, 245] width 161 height 21
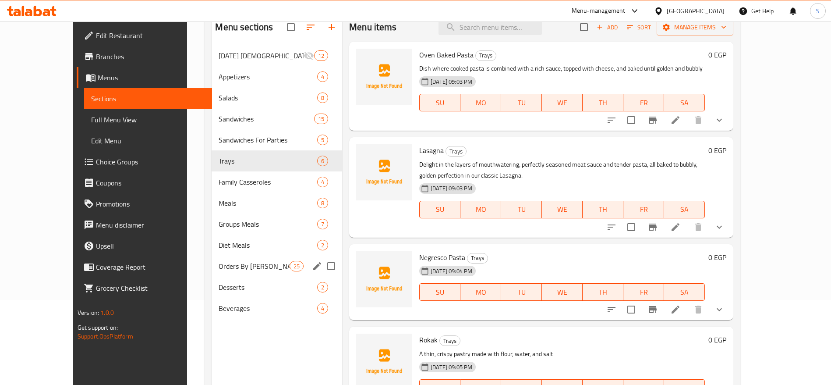
scroll to position [123, 0]
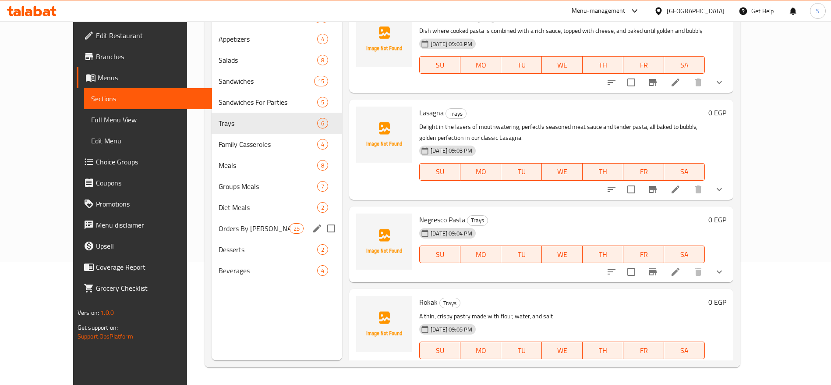
click at [212, 218] on div "Orders By Kilo 25" at bounding box center [277, 228] width 131 height 21
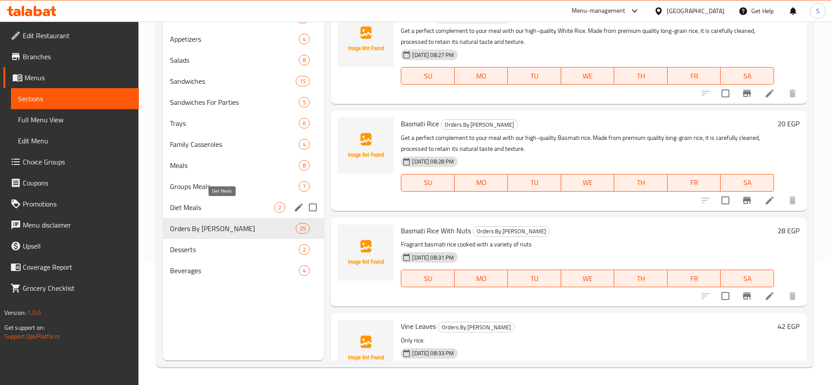
click at [219, 201] on div "Diet Meals 2" at bounding box center [243, 207] width 161 height 21
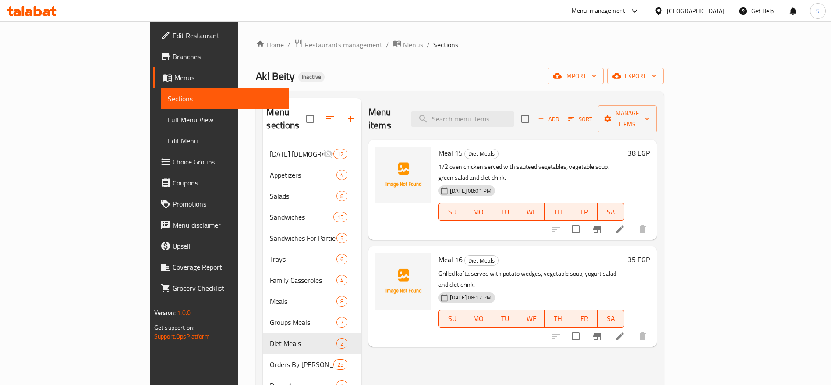
click at [445, 30] on div "Home / Restaurants management / Menus / Sections Akl Beity Inactive import expo…" at bounding box center [459, 264] width 442 height 486
click at [403, 46] on span "Menus" at bounding box center [413, 44] width 20 height 11
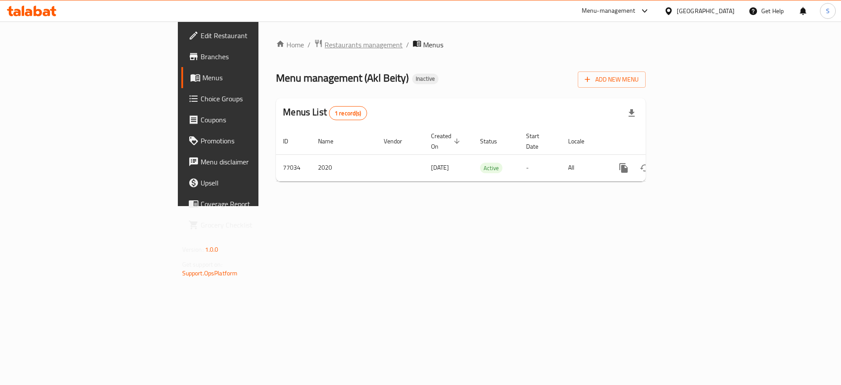
click at [325, 49] on span "Restaurants management" at bounding box center [364, 44] width 78 height 11
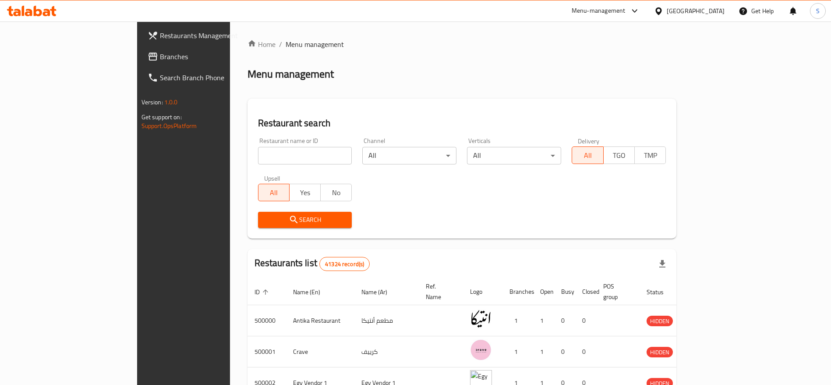
click at [285, 159] on input "search" at bounding box center [305, 156] width 94 height 18
paste input "511534"
type input "511534"
click button "Search" at bounding box center [305, 220] width 94 height 16
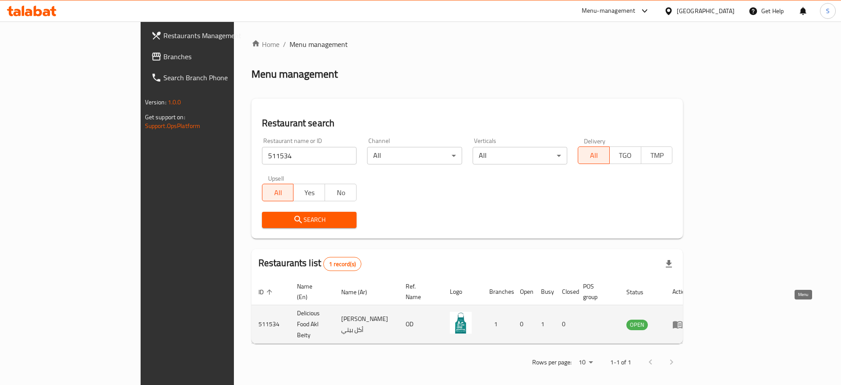
click at [683, 319] on icon "enhanced table" at bounding box center [677, 324] width 11 height 11
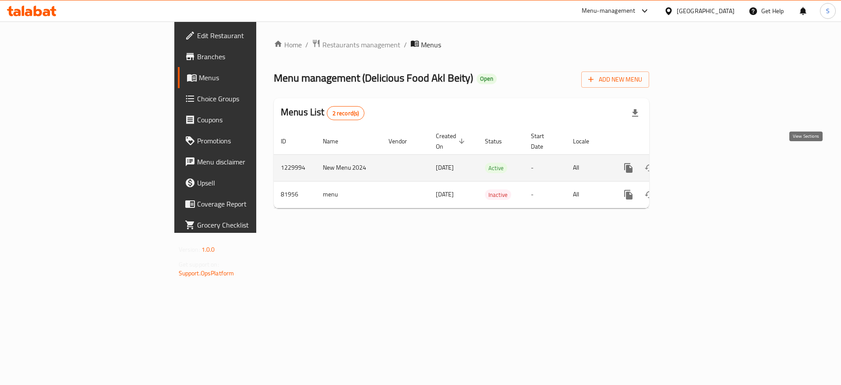
click at [696, 164] on icon "enhanced table" at bounding box center [692, 168] width 8 height 8
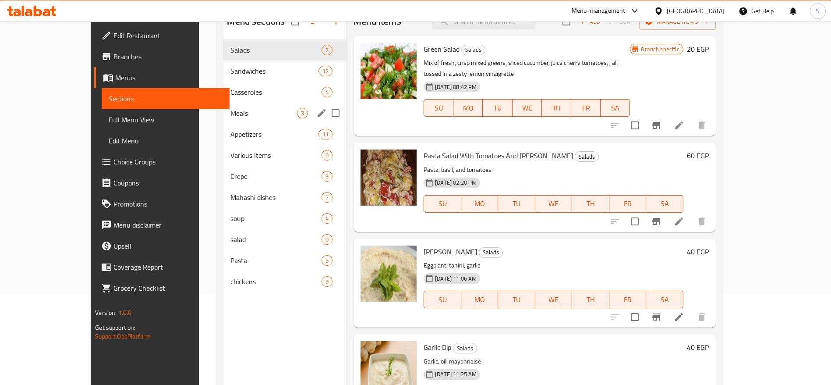
scroll to position [94, 0]
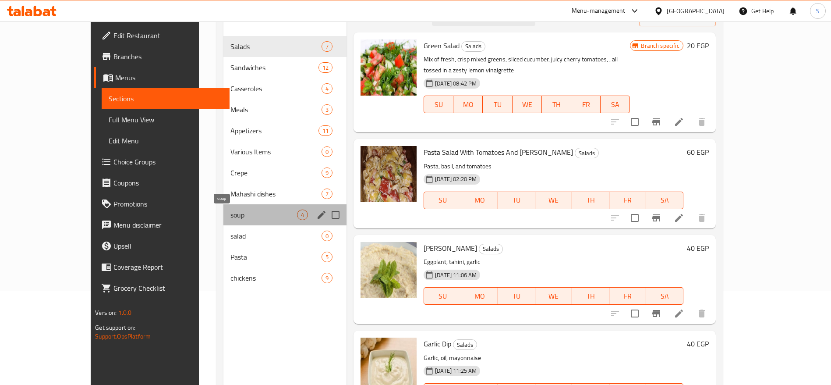
click at [252, 213] on span "soup" at bounding box center [263, 214] width 67 height 11
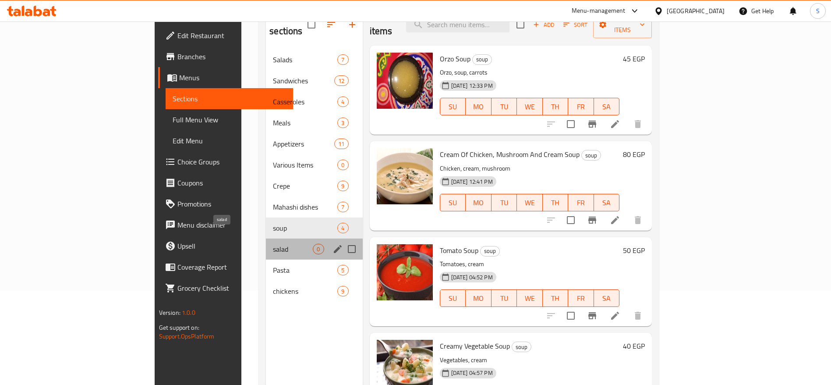
click at [273, 244] on span "salad" at bounding box center [293, 249] width 40 height 11
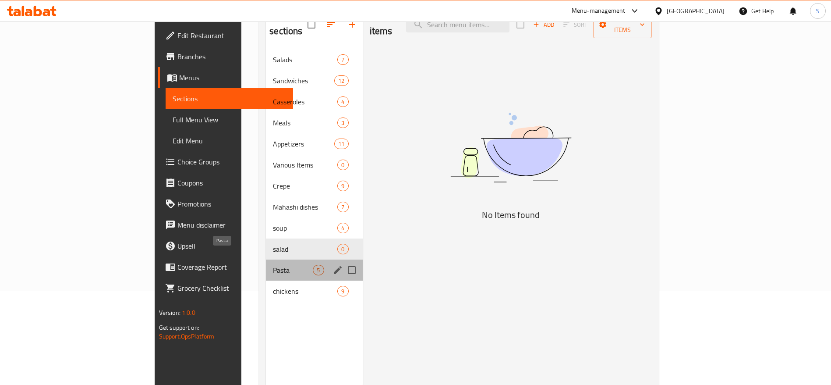
click at [273, 265] on span "Pasta" at bounding box center [293, 270] width 40 height 11
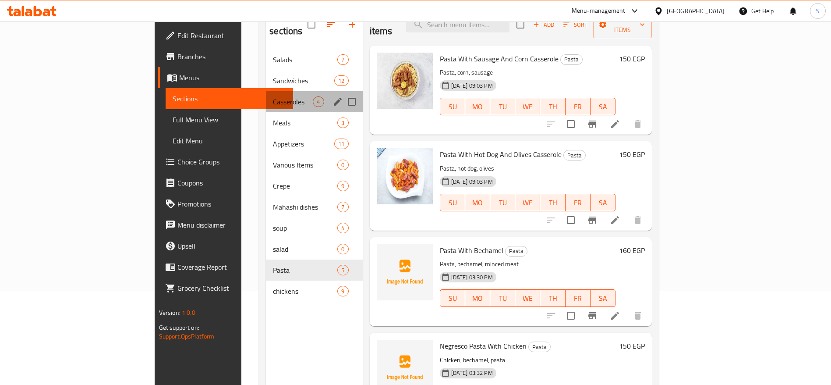
click at [266, 98] on div "Casseroles 4" at bounding box center [314, 101] width 96 height 21
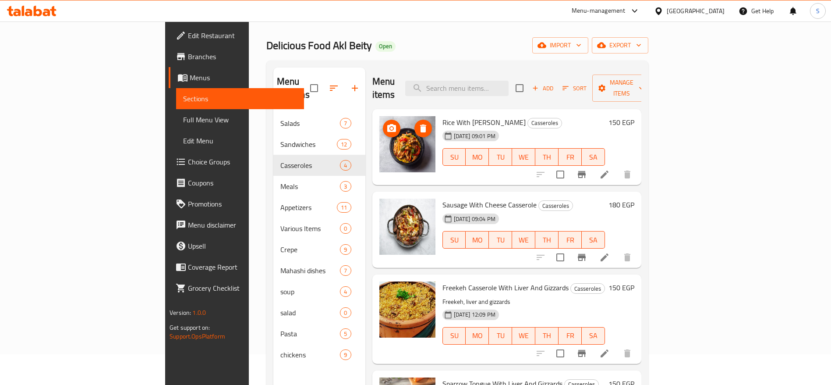
scroll to position [13, 0]
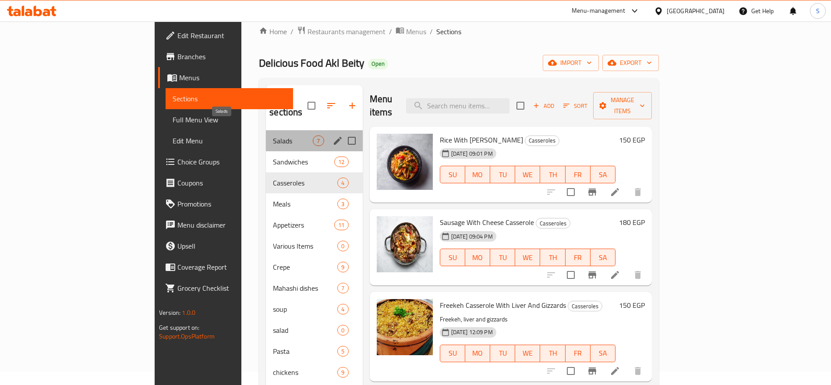
click at [273, 135] on span "Salads" at bounding box center [293, 140] width 40 height 11
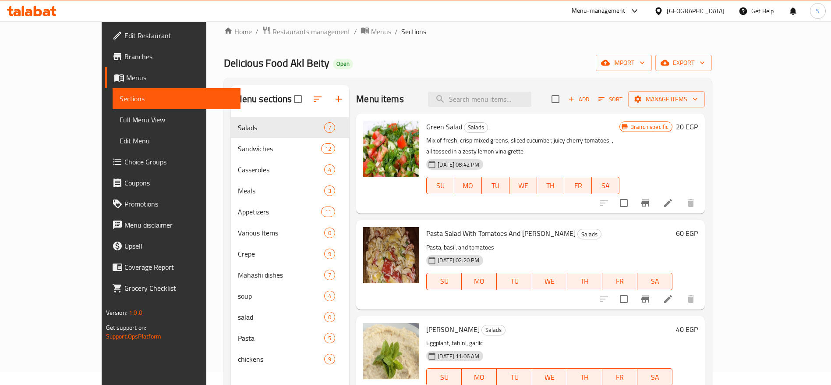
click at [444, 65] on div "Delicious Food Akl Beity Open import export" at bounding box center [468, 63] width 488 height 16
